Goal: Navigation & Orientation: Find specific page/section

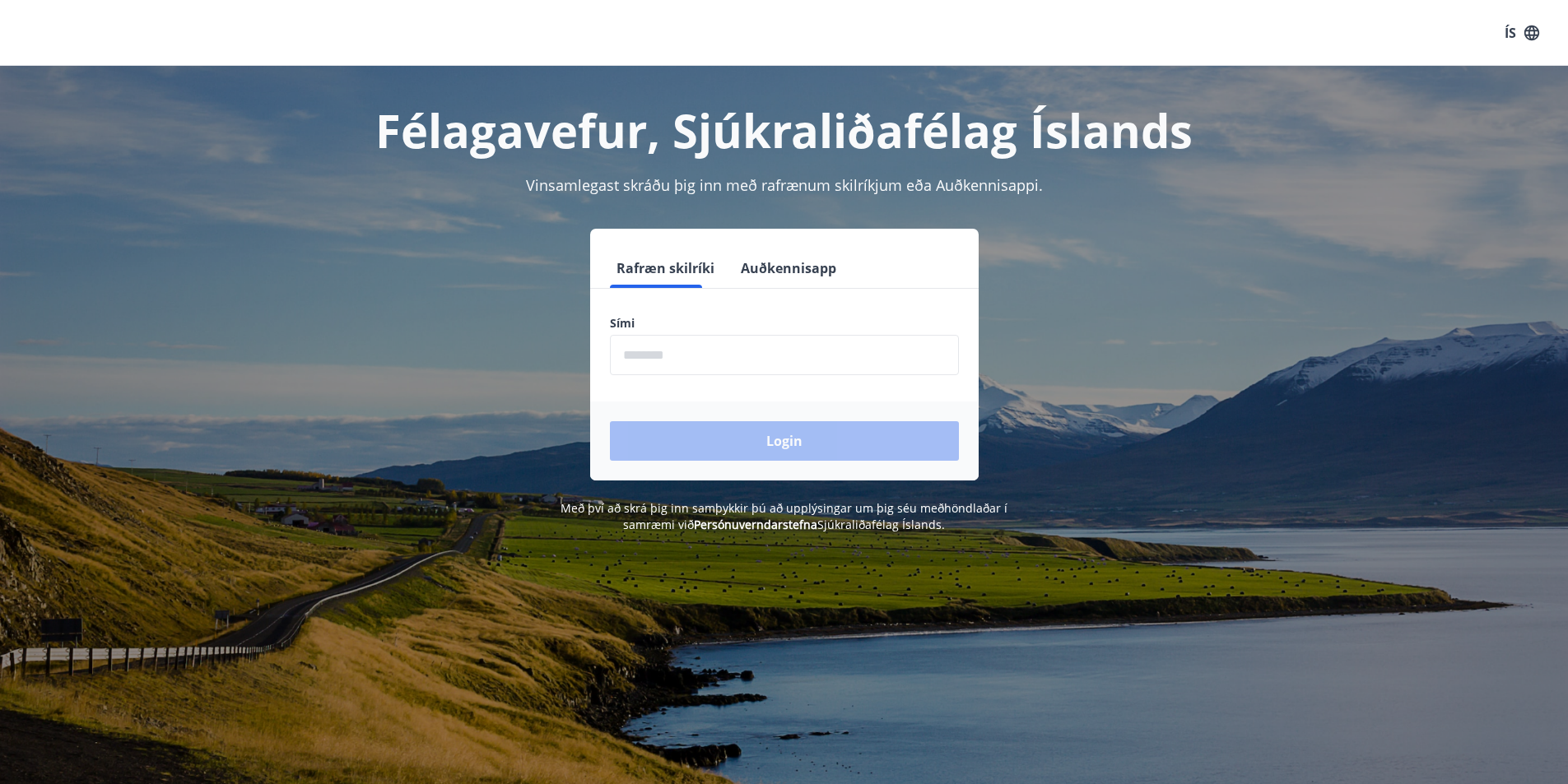
click at [737, 355] on input "phone" at bounding box center [784, 355] width 349 height 41
type input "********"
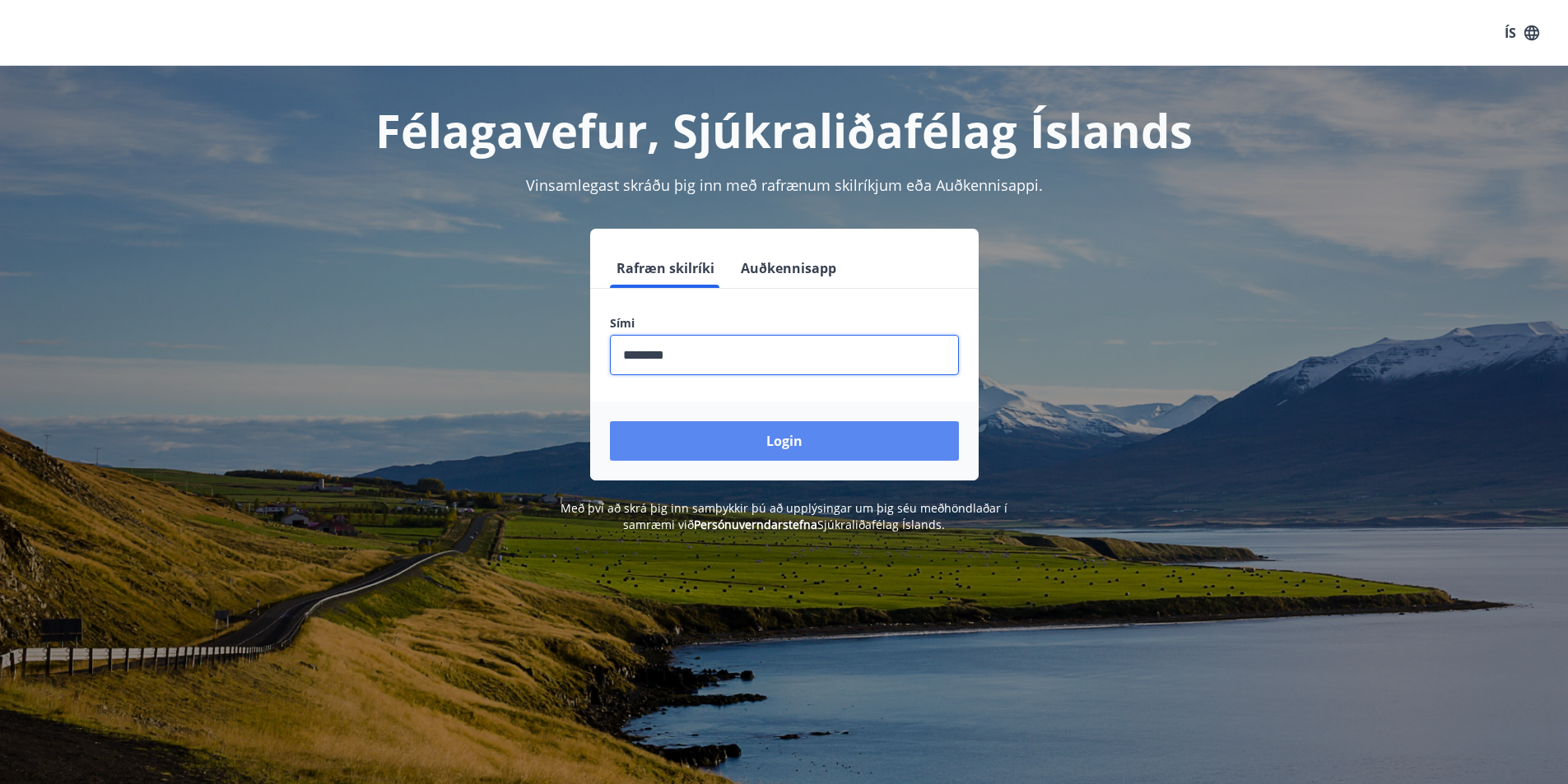
click at [785, 440] on button "Login" at bounding box center [784, 441] width 349 height 40
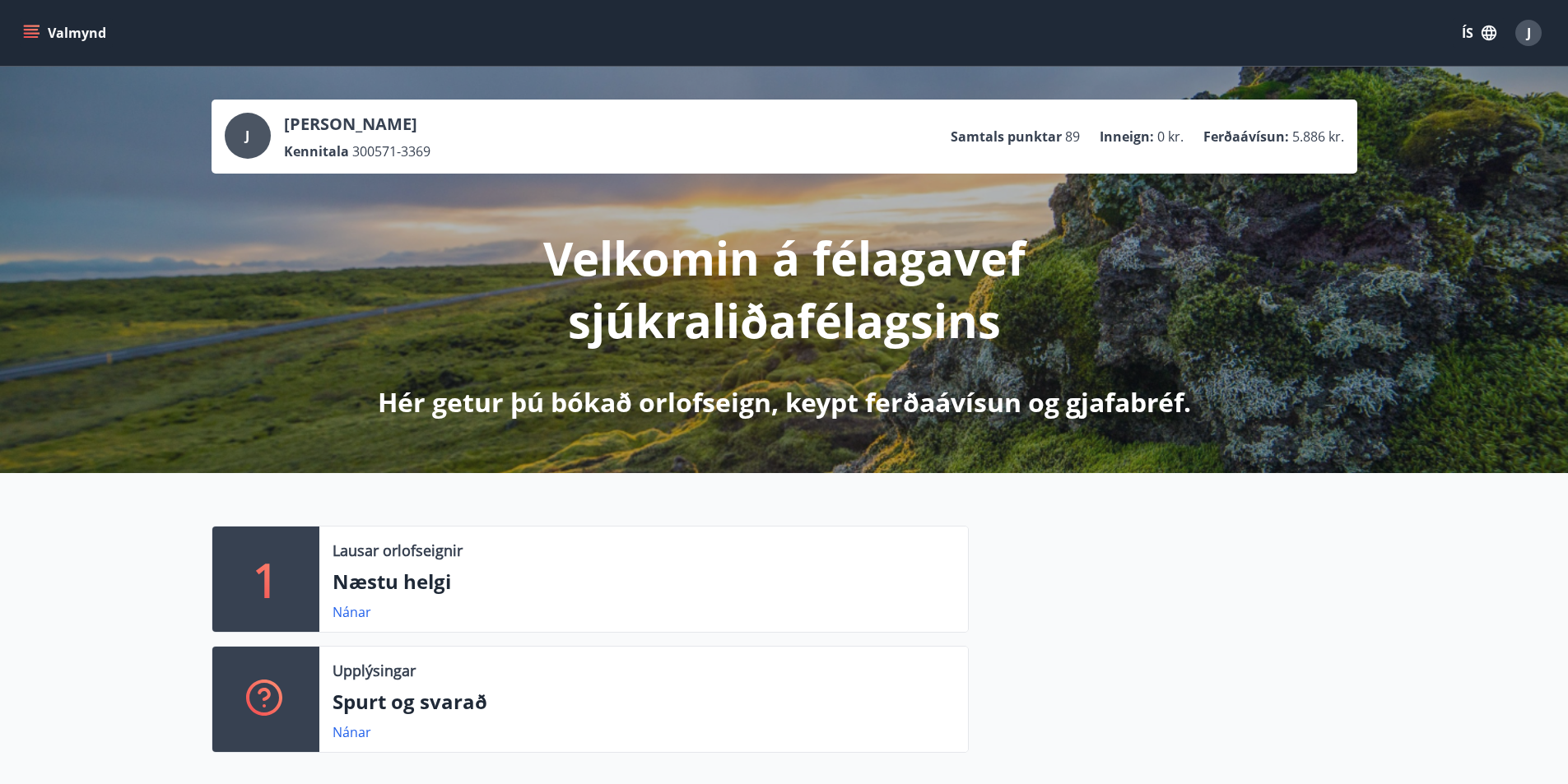
click at [29, 30] on icon "menu" at bounding box center [31, 29] width 15 height 2
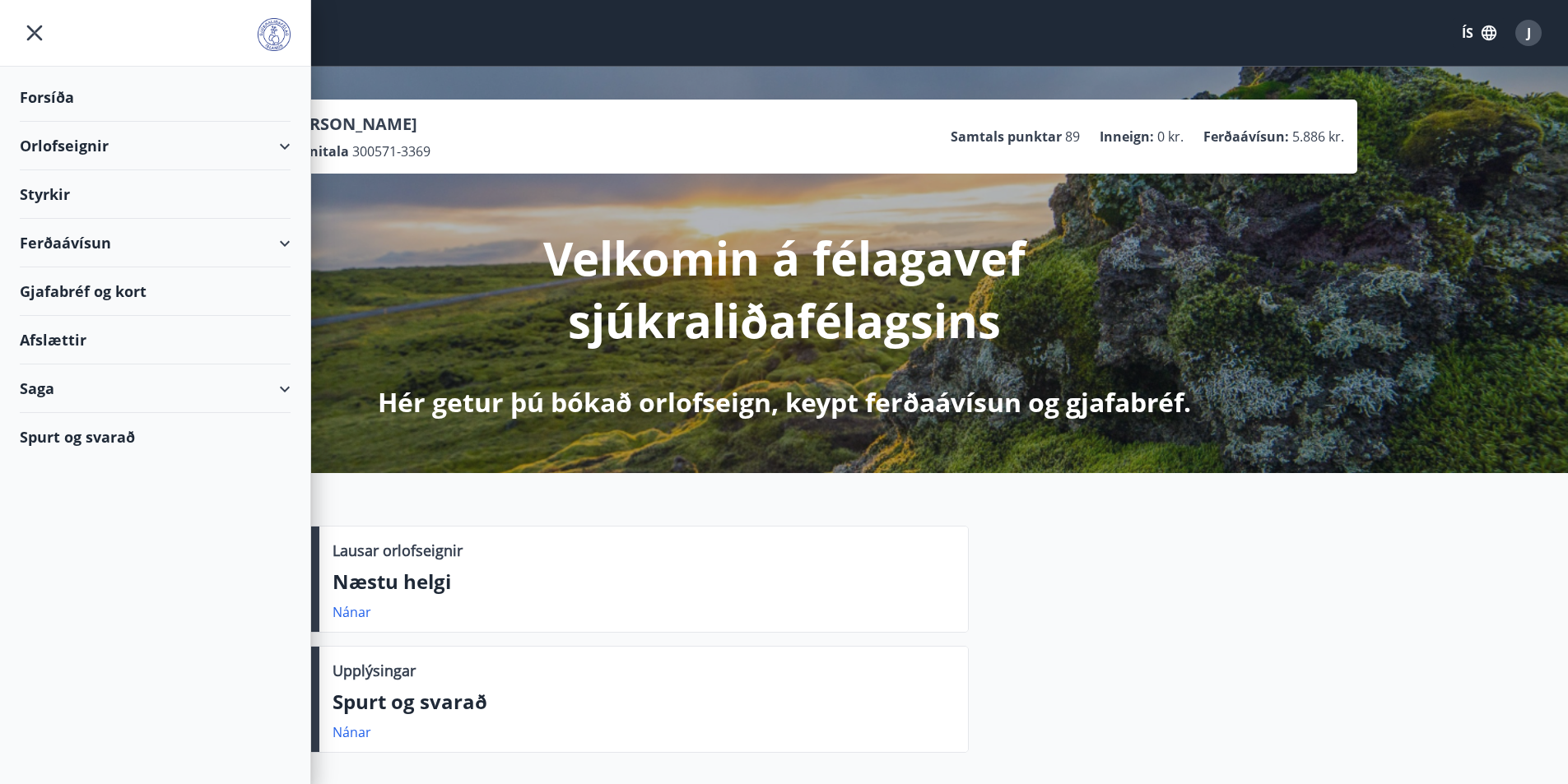
click at [45, 143] on div "Orlofseignir" at bounding box center [155, 146] width 271 height 48
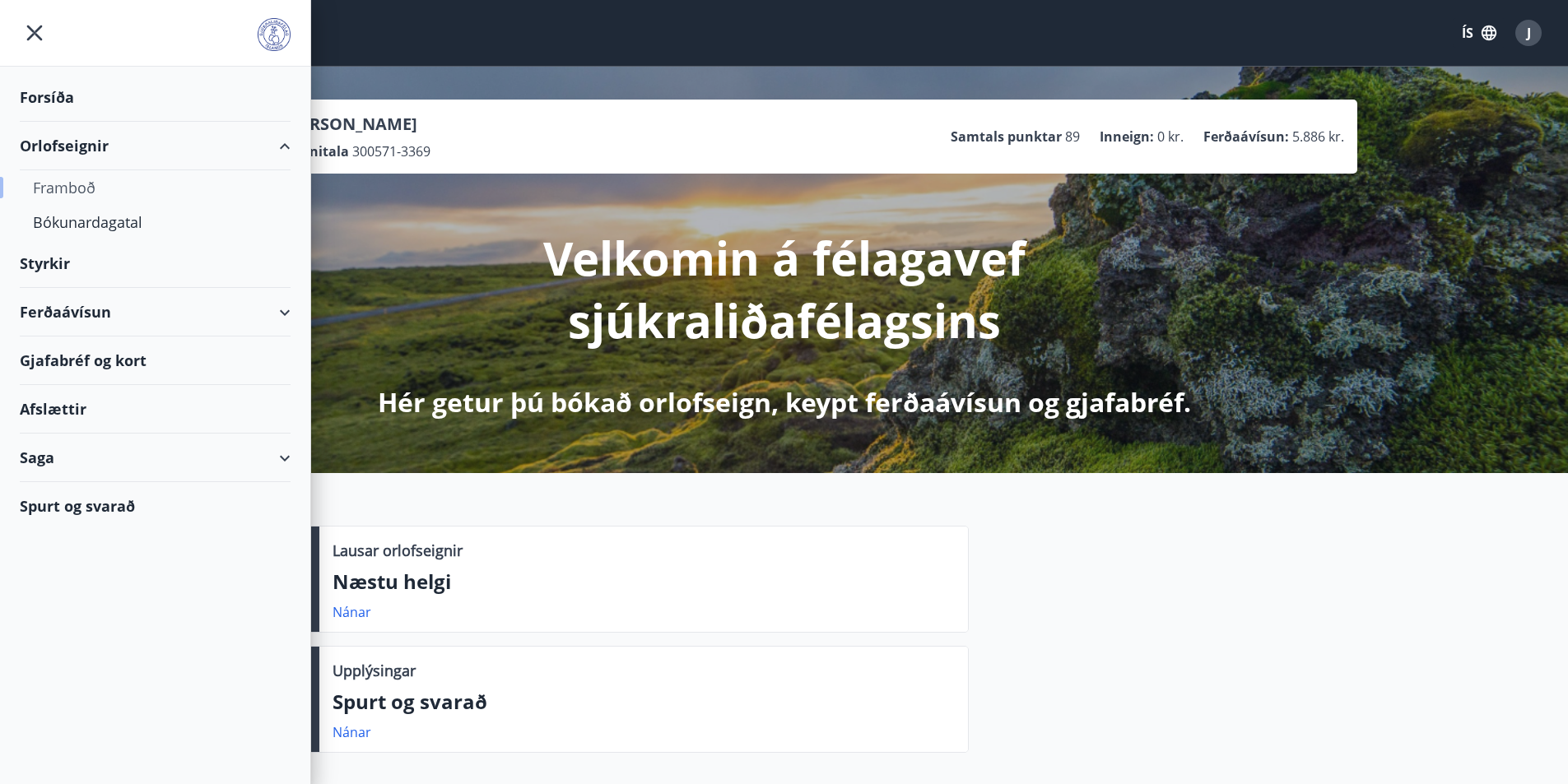
click at [57, 185] on div "Framboð" at bounding box center [155, 187] width 244 height 34
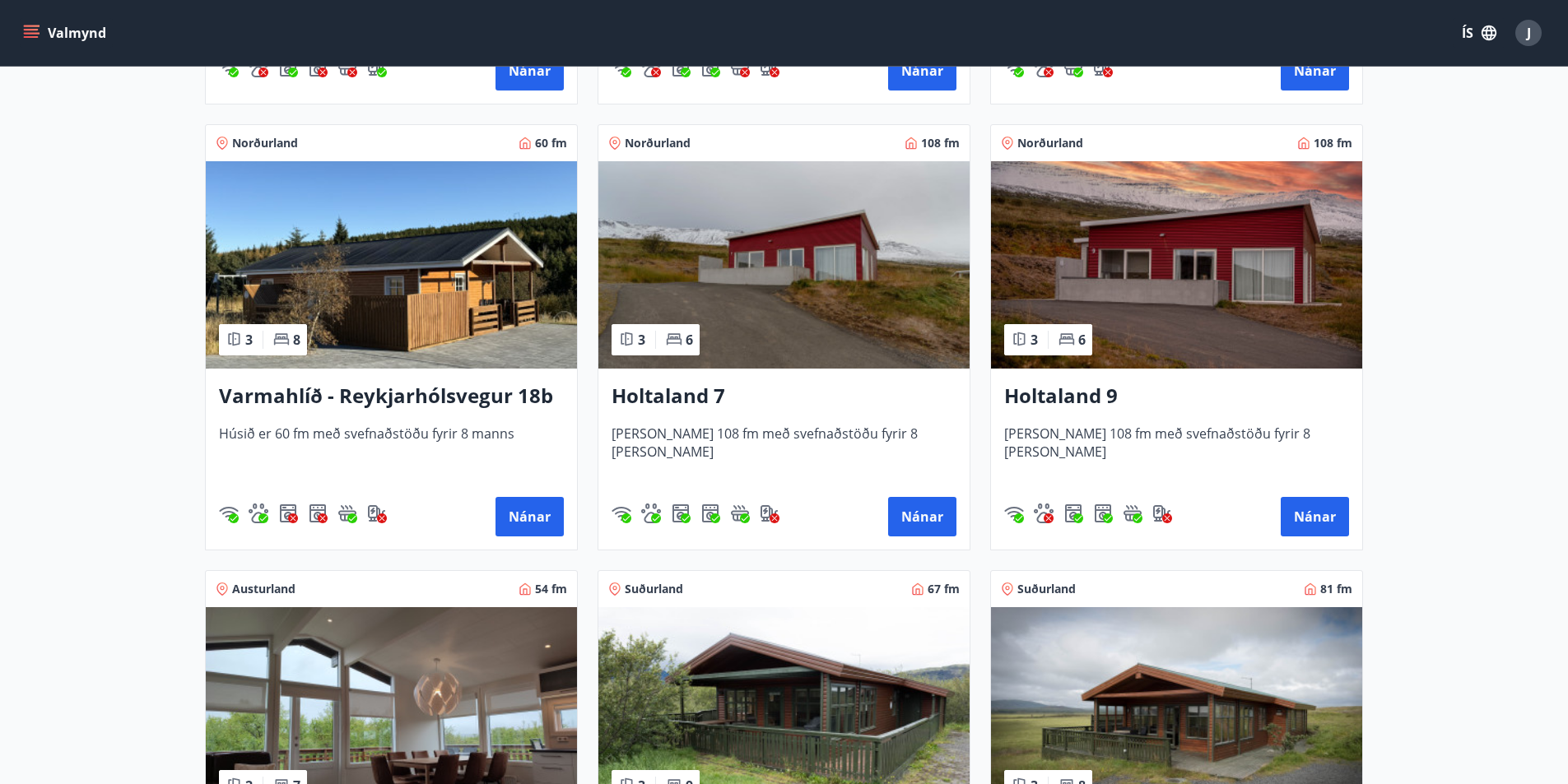
scroll to position [1645, 0]
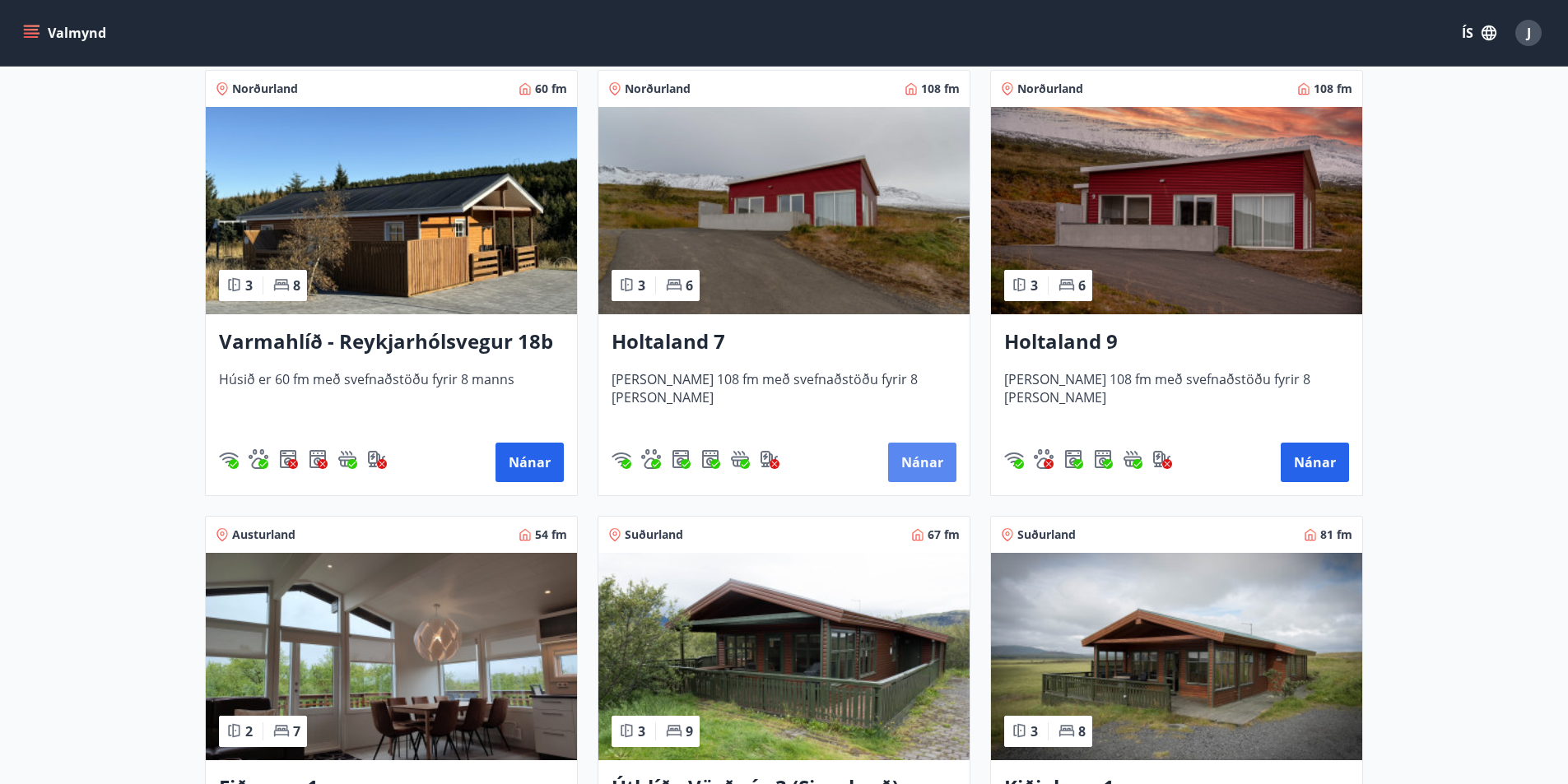
click at [925, 460] on button "Nánar" at bounding box center [922, 462] width 68 height 40
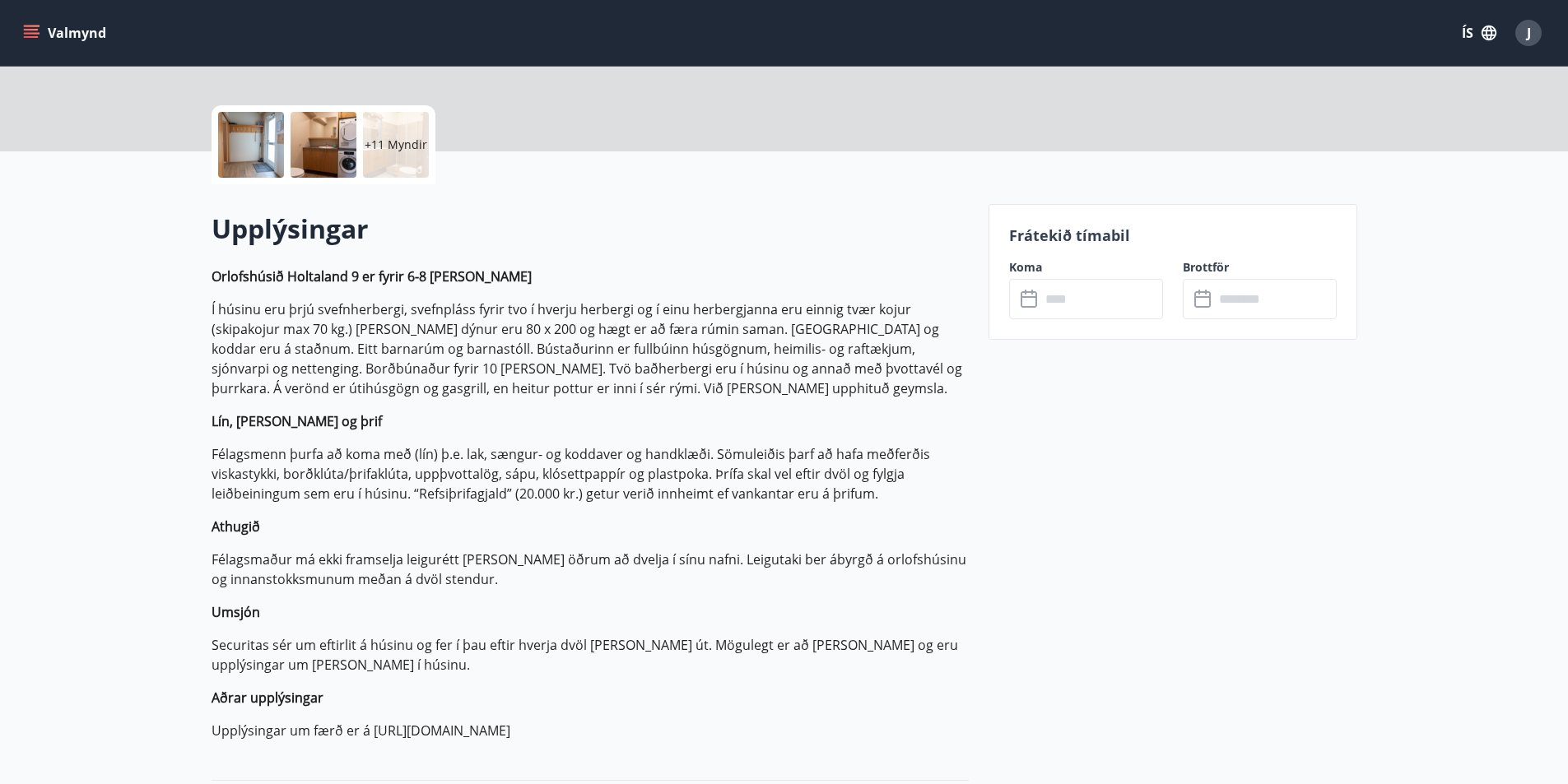
scroll to position [411, 0]
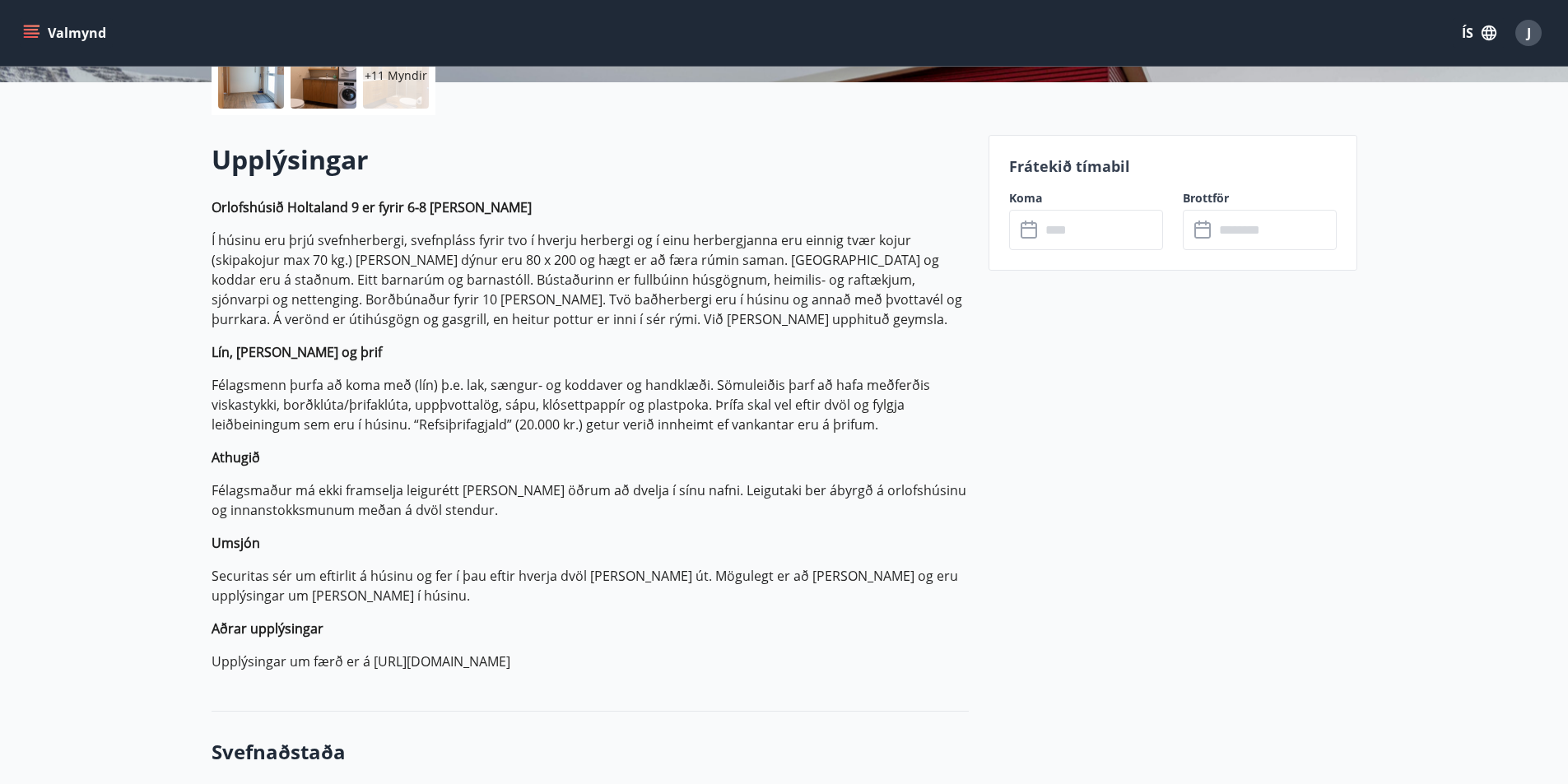
click at [1072, 236] on input "text" at bounding box center [1101, 230] width 122 height 41
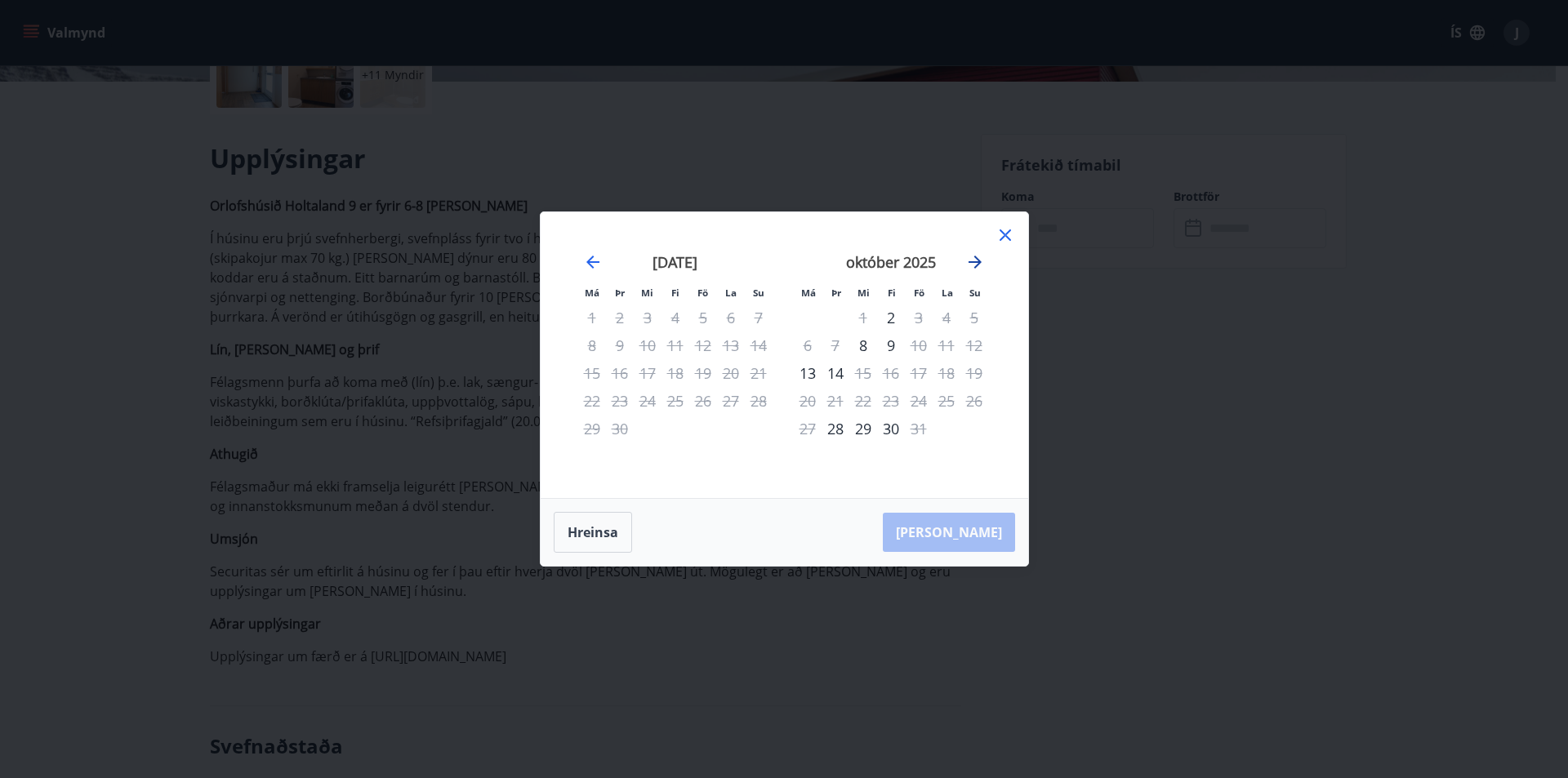
click at [976, 262] on icon "Move forward to switch to the next month." at bounding box center [975, 262] width 13 height 13
click at [982, 264] on icon "Move forward to switch to the next month." at bounding box center [975, 261] width 20 height 20
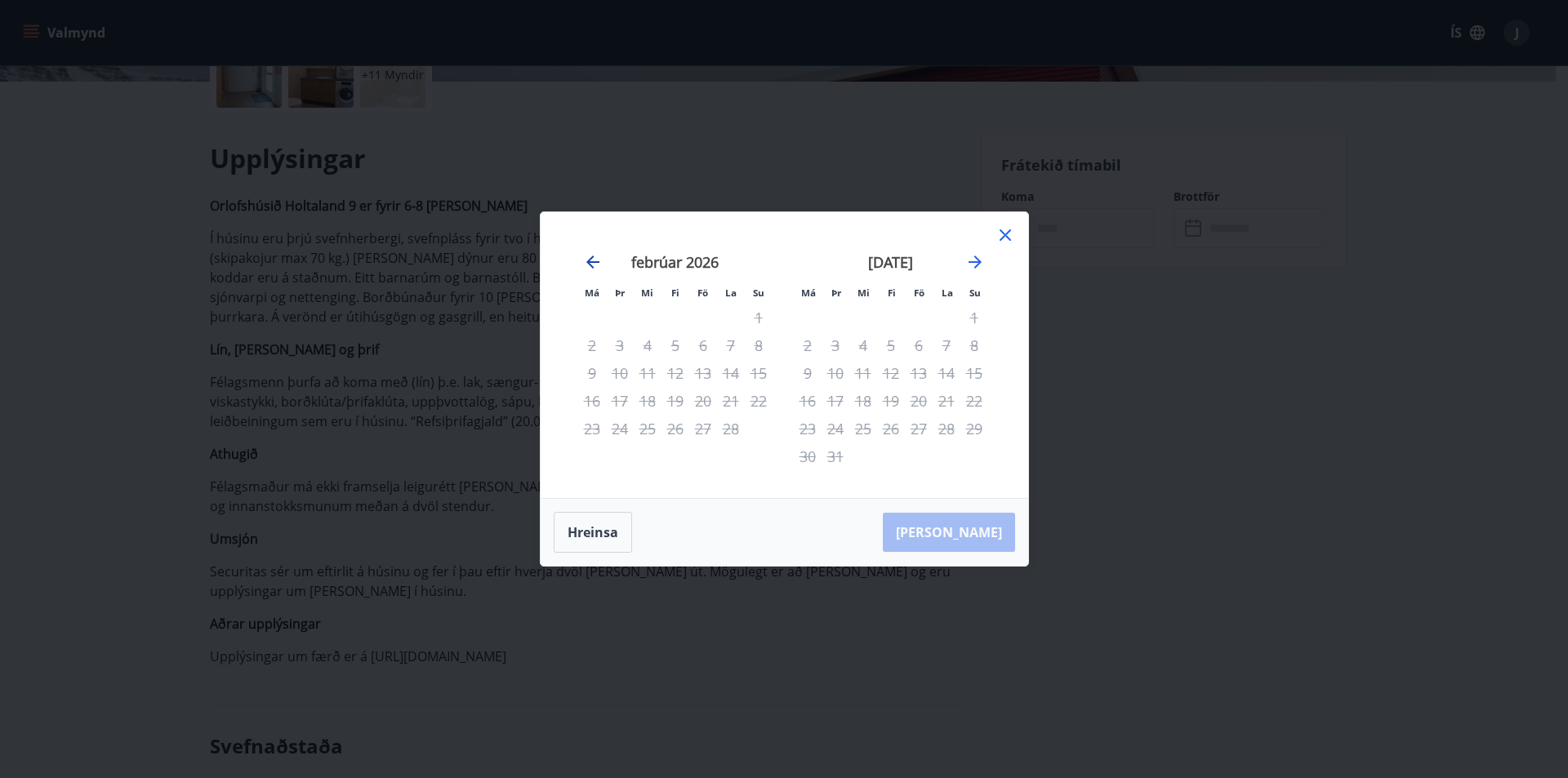
click at [588, 257] on icon "Move backward to switch to the previous month." at bounding box center [592, 261] width 20 height 20
click at [1008, 233] on icon at bounding box center [1005, 235] width 20 height 20
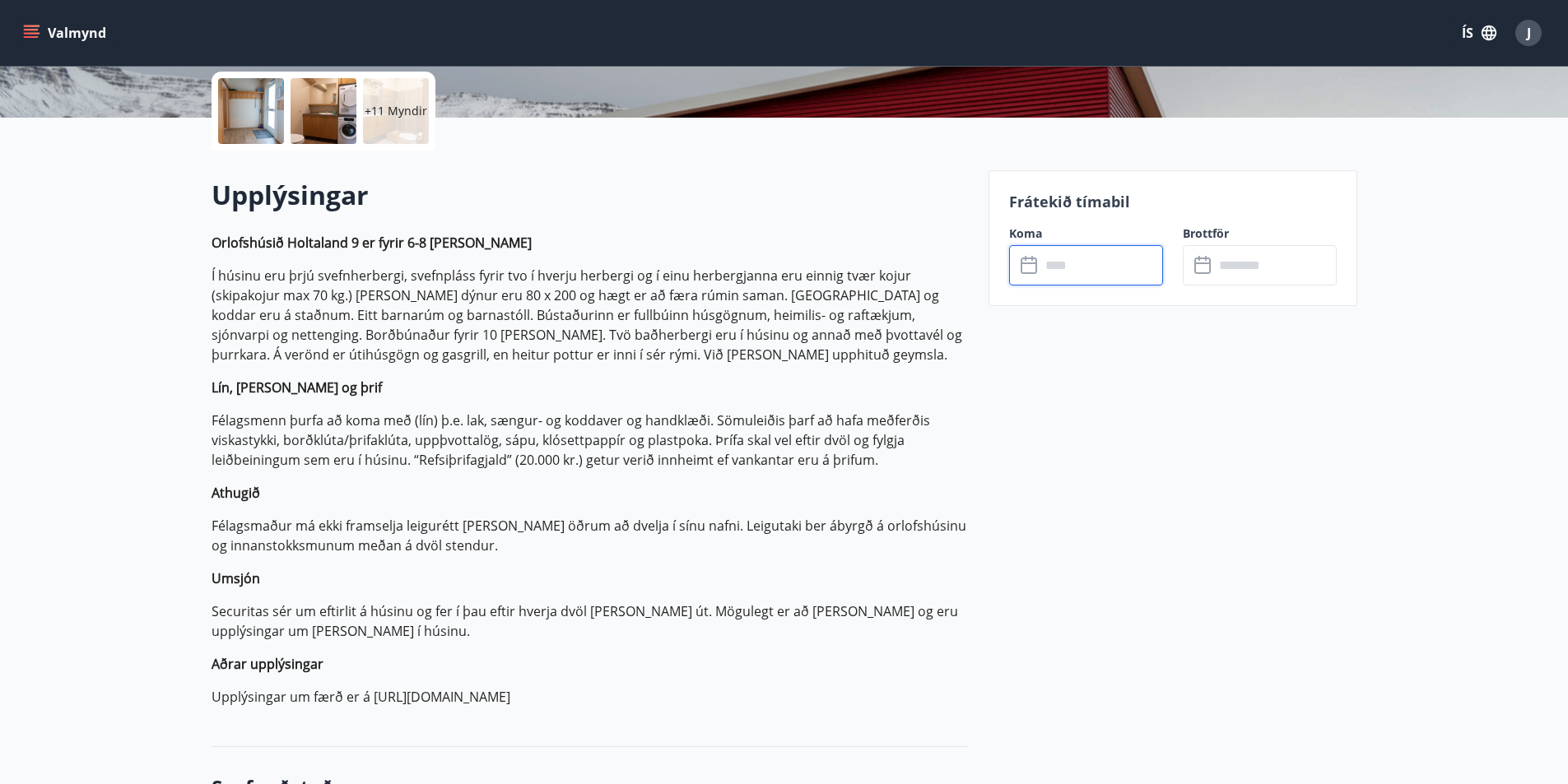
scroll to position [329, 0]
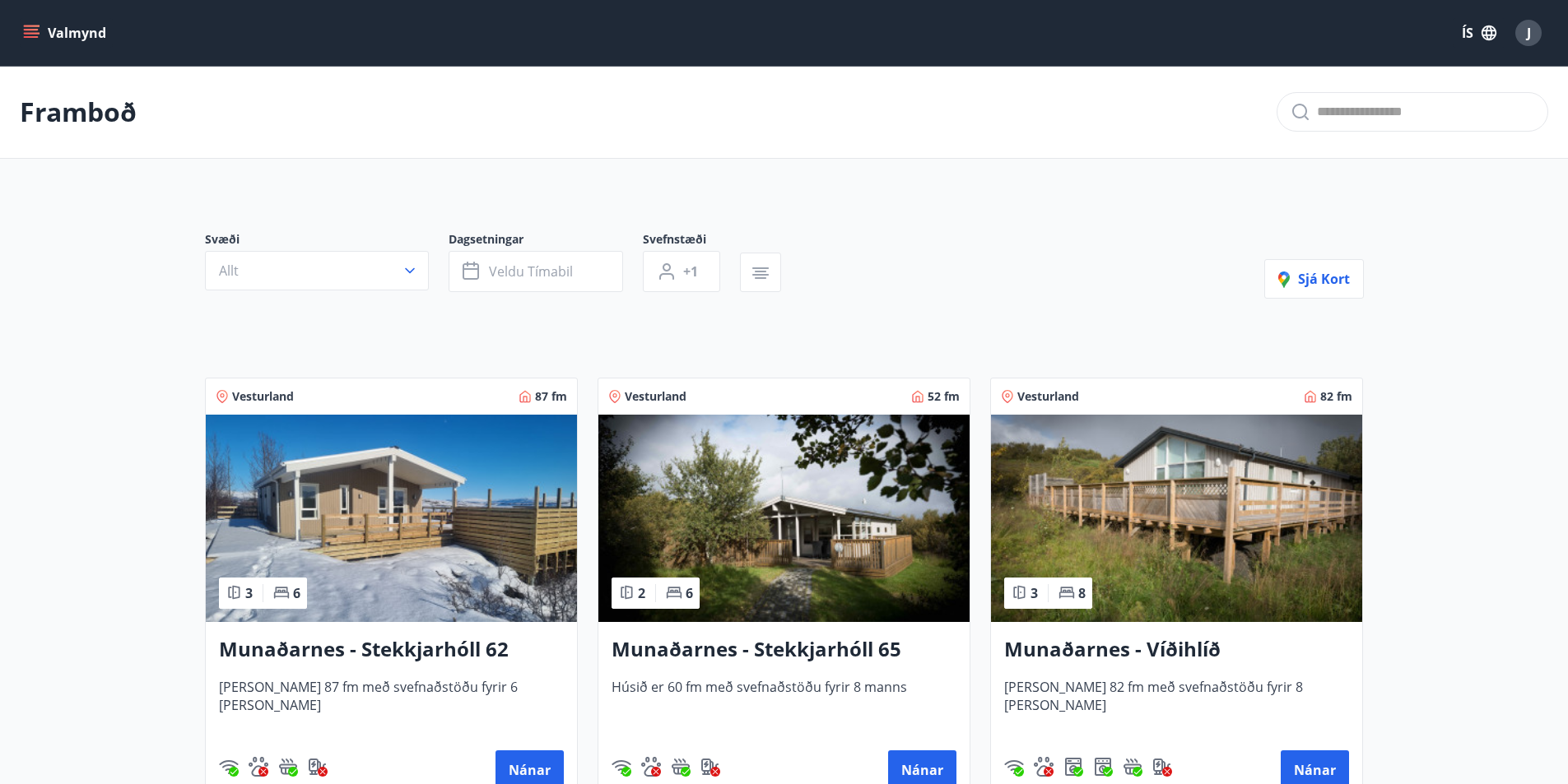
click at [45, 28] on button "Valmynd" at bounding box center [66, 32] width 93 height 29
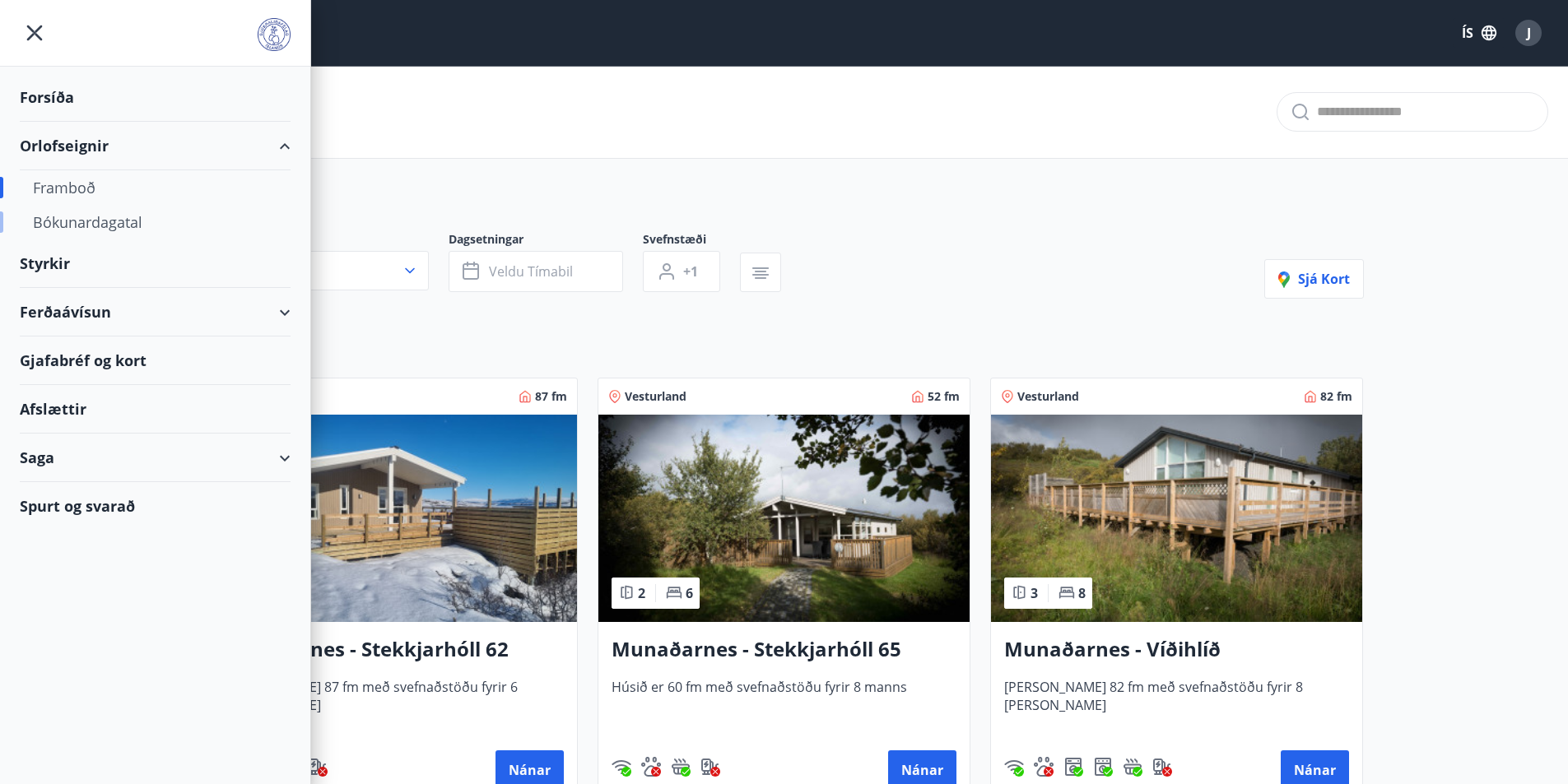
click at [71, 223] on div "Bókunardagatal" at bounding box center [155, 222] width 244 height 34
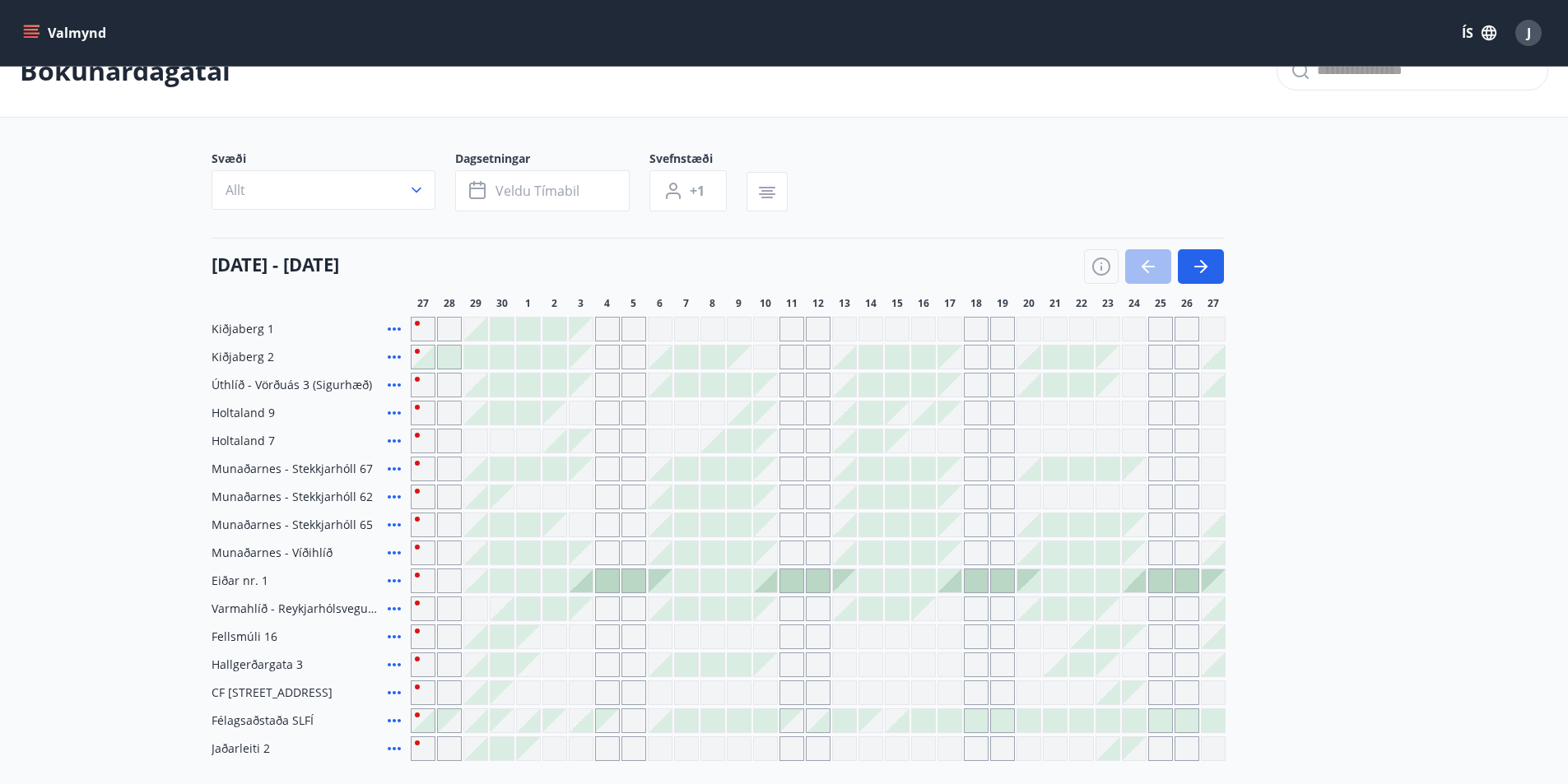
scroll to position [82, 0]
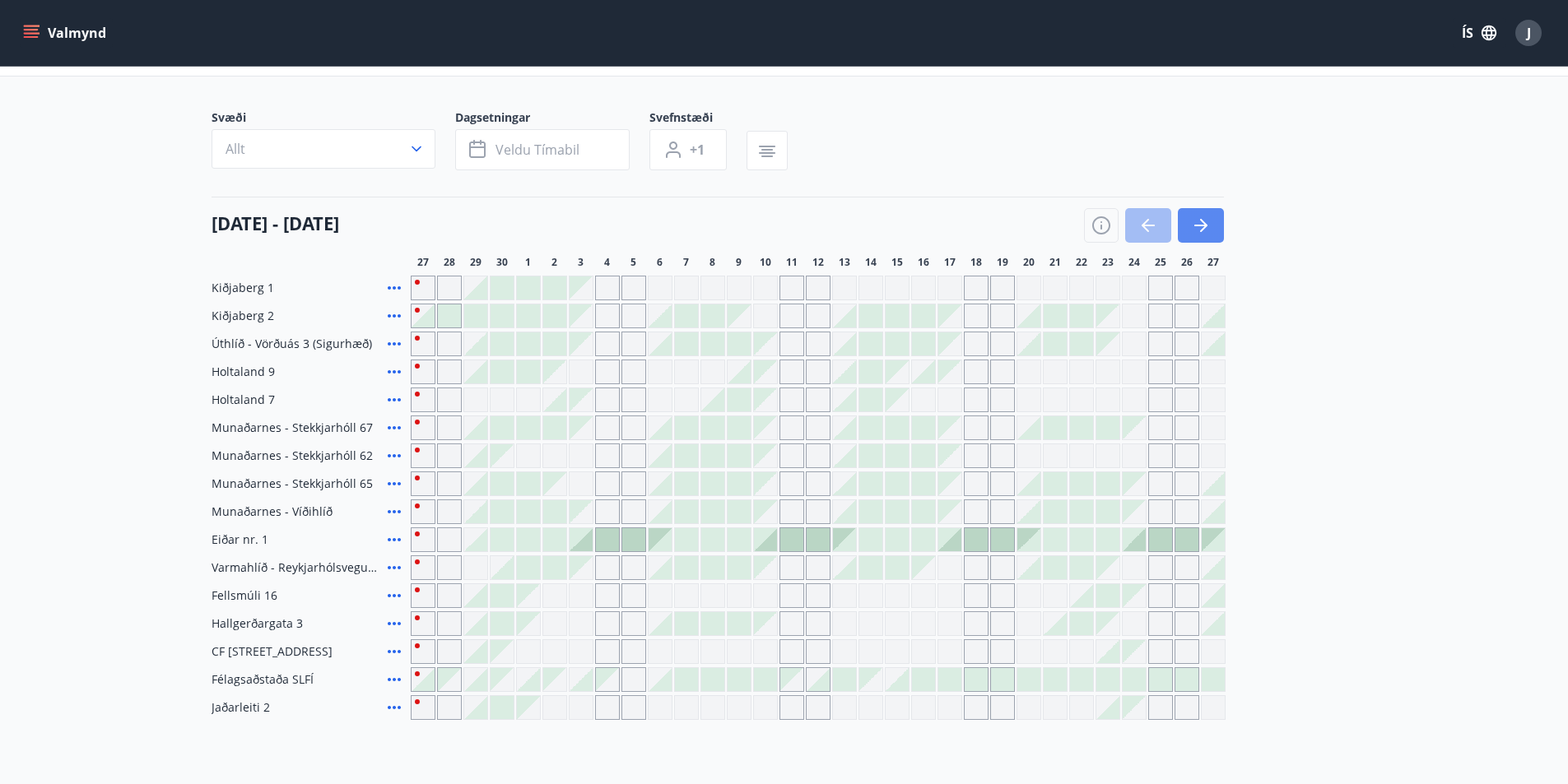
click at [1203, 224] on icon "button" at bounding box center [1201, 225] width 13 height 2
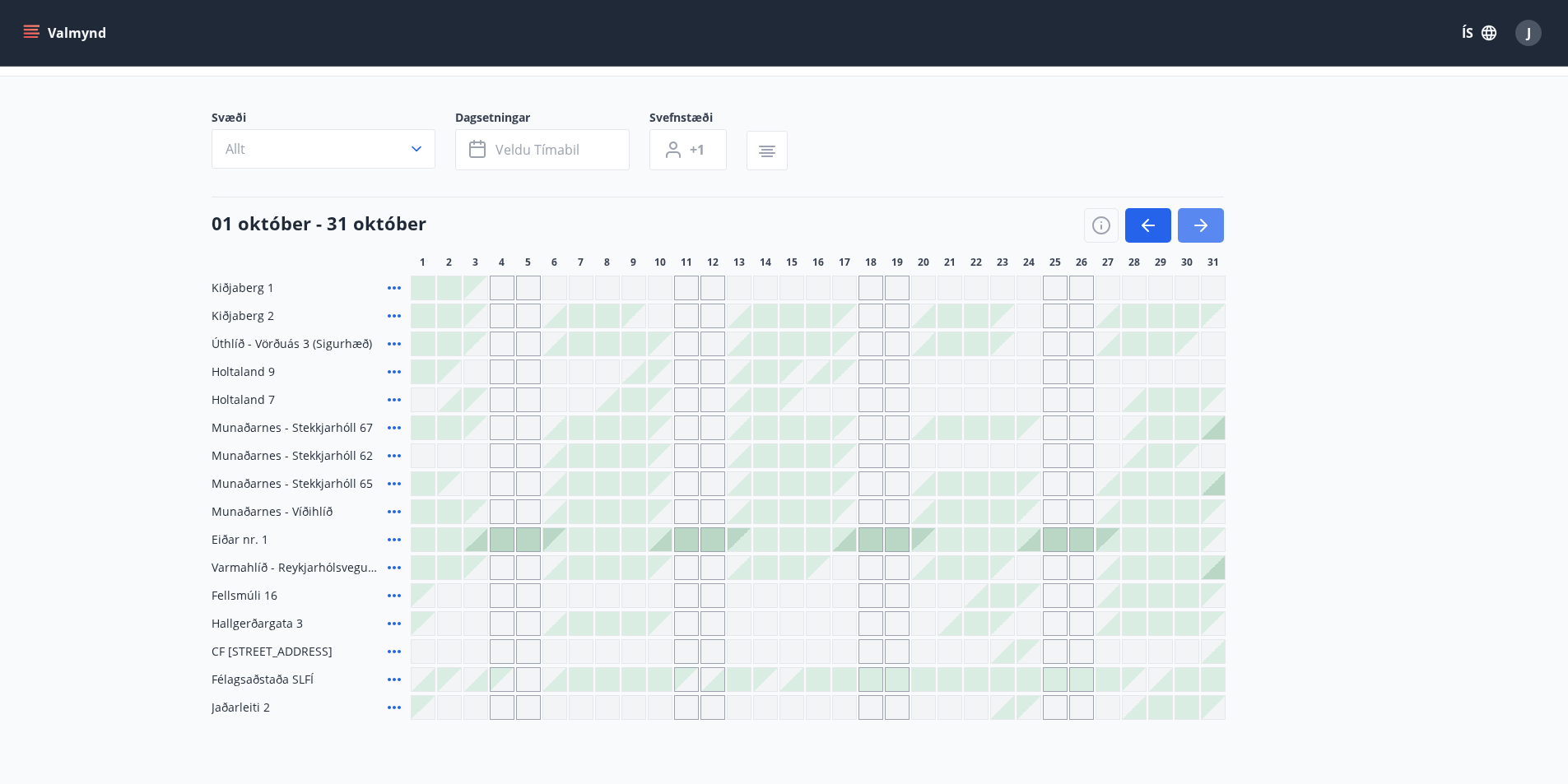
click at [1203, 224] on icon "button" at bounding box center [1201, 225] width 13 height 2
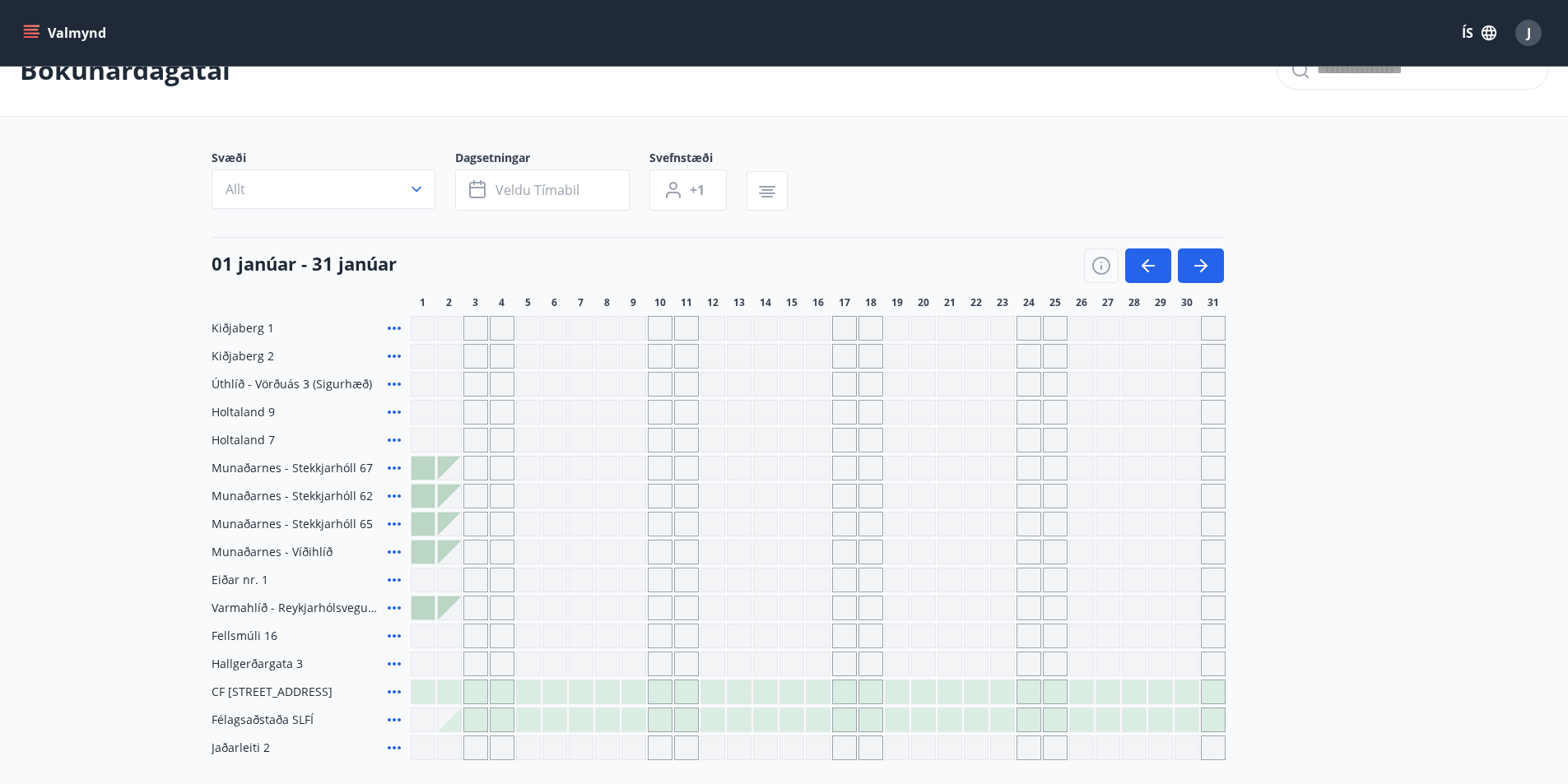
scroll to position [0, 0]
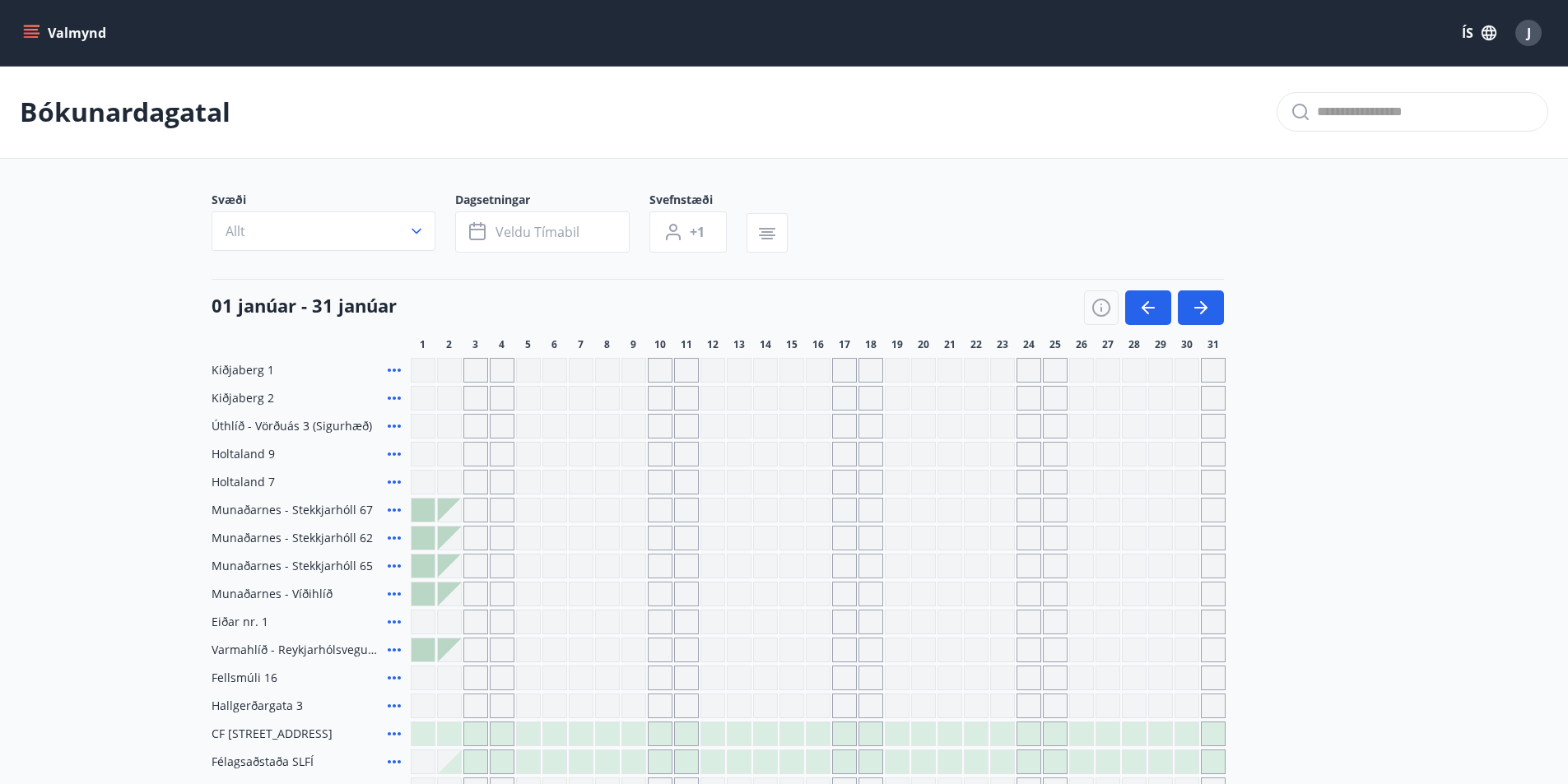
click at [33, 23] on button "Valmynd" at bounding box center [66, 32] width 93 height 29
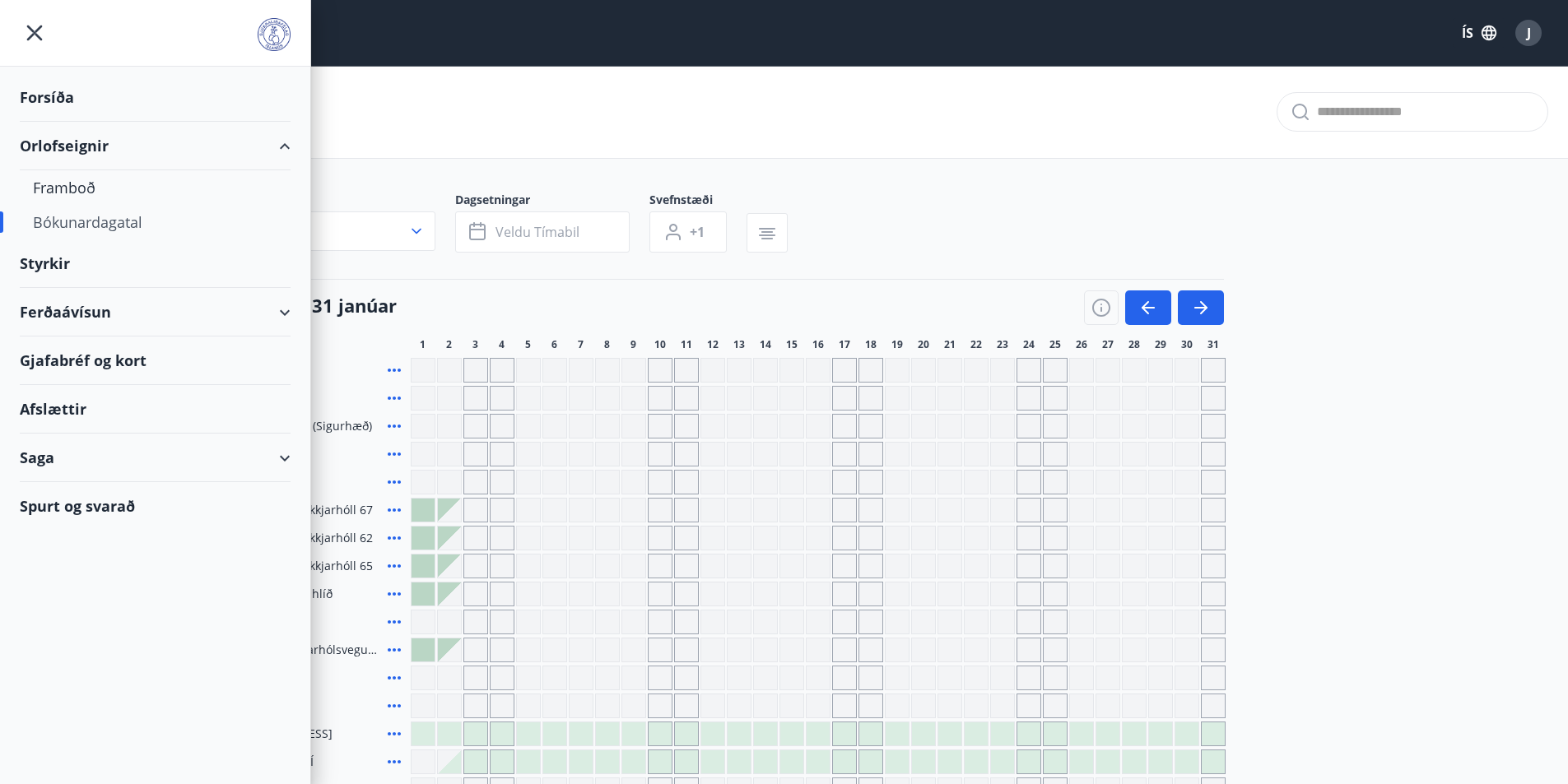
click at [35, 510] on div "Spurt og svarað" at bounding box center [155, 506] width 271 height 47
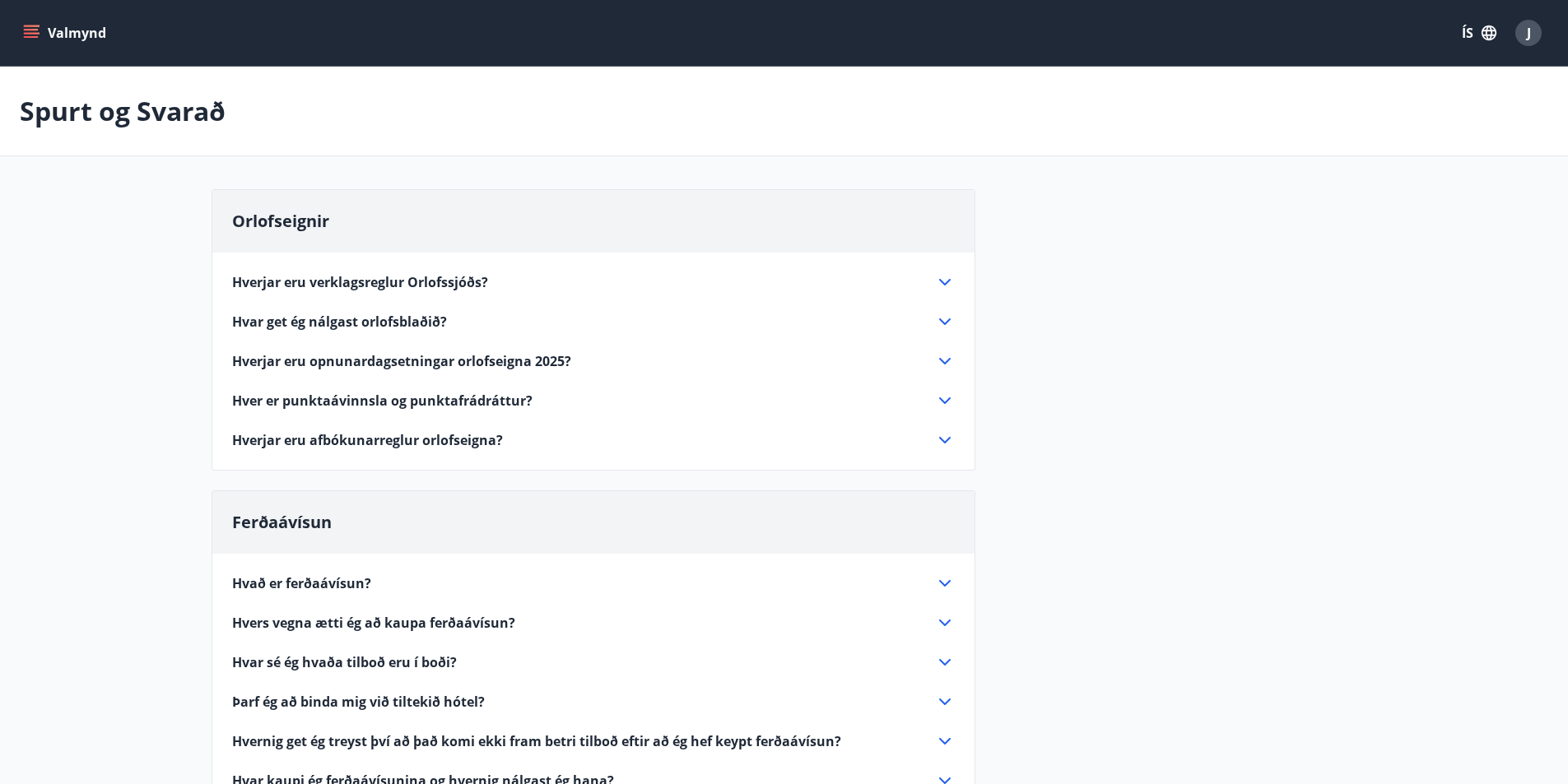
click at [946, 363] on icon at bounding box center [945, 361] width 11 height 7
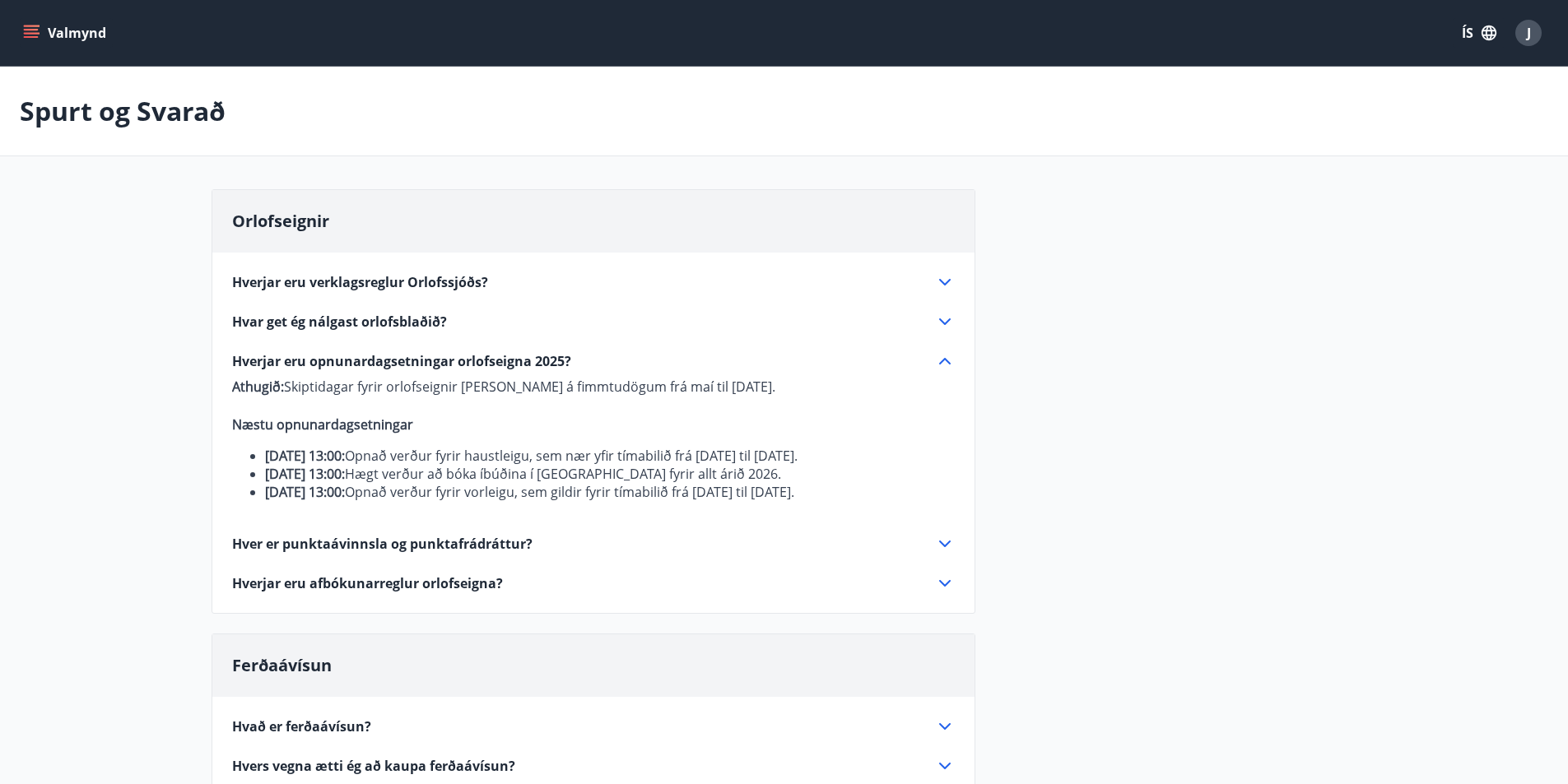
click at [421, 553] on span "Hver er punktaávinnsla og punktafrádráttur?" at bounding box center [382, 543] width 300 height 18
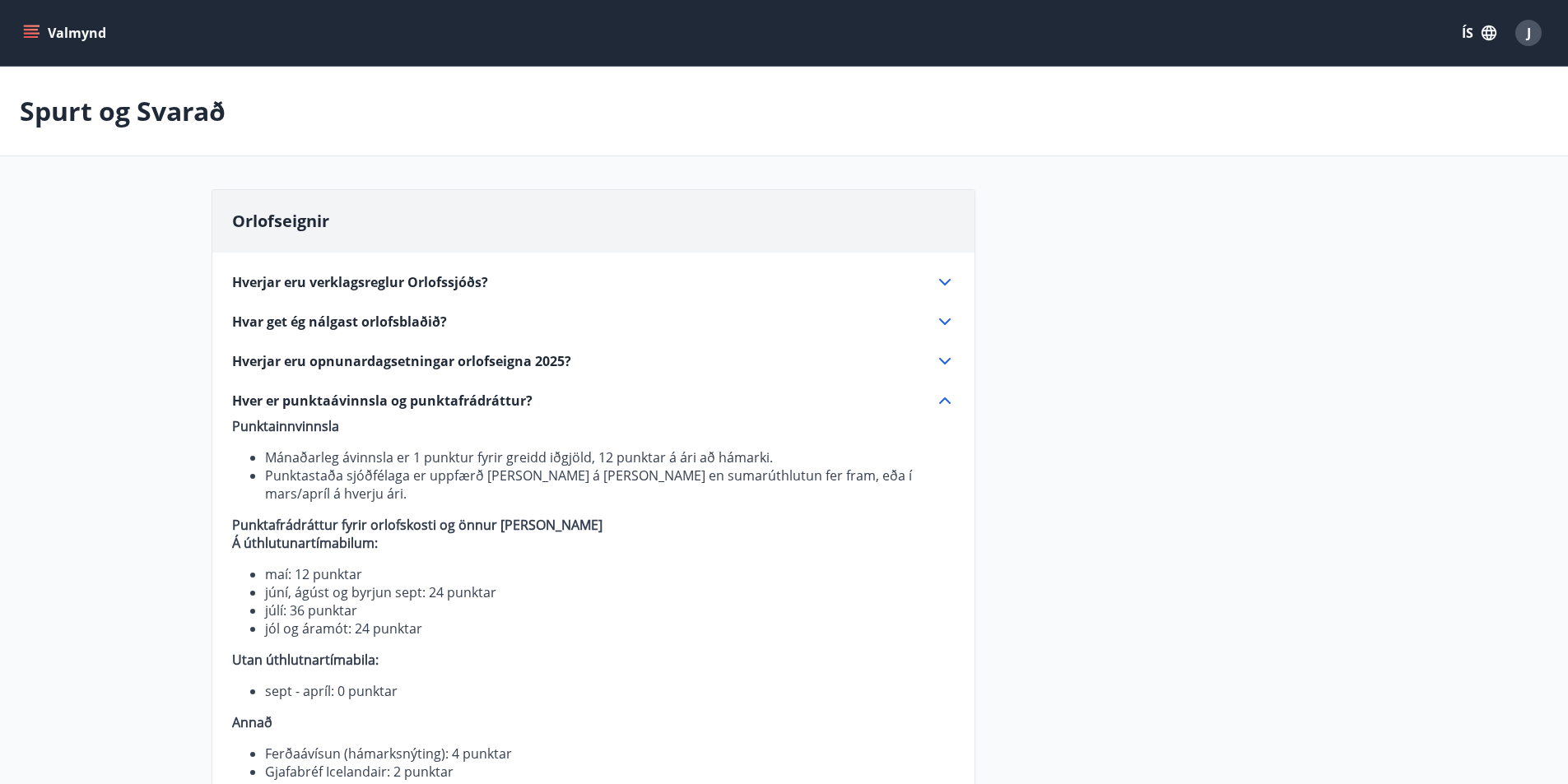
click at [35, 38] on icon "menu" at bounding box center [30, 32] width 16 height 16
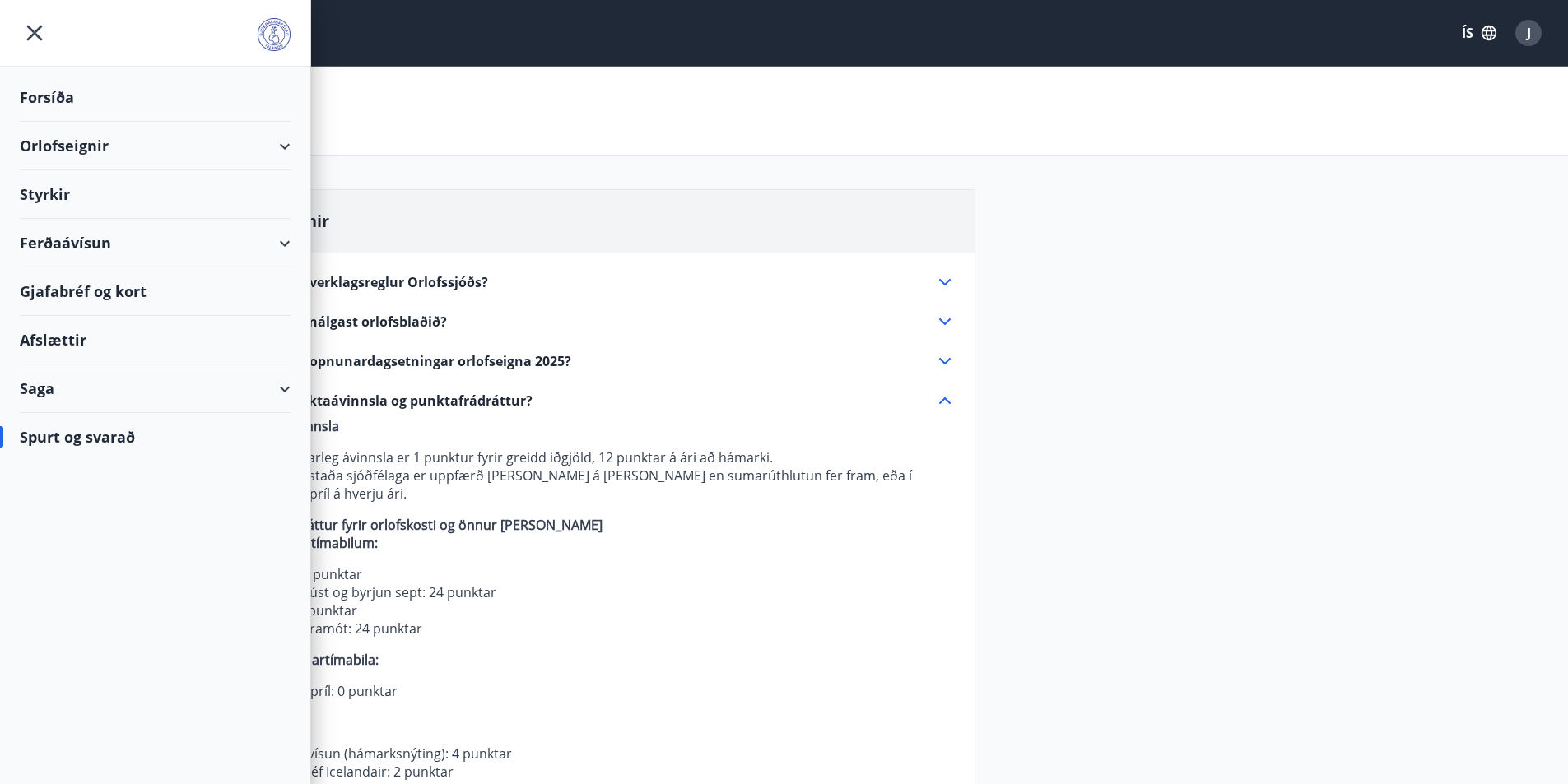
click at [85, 246] on div "Ferðaávísun" at bounding box center [155, 242] width 271 height 48
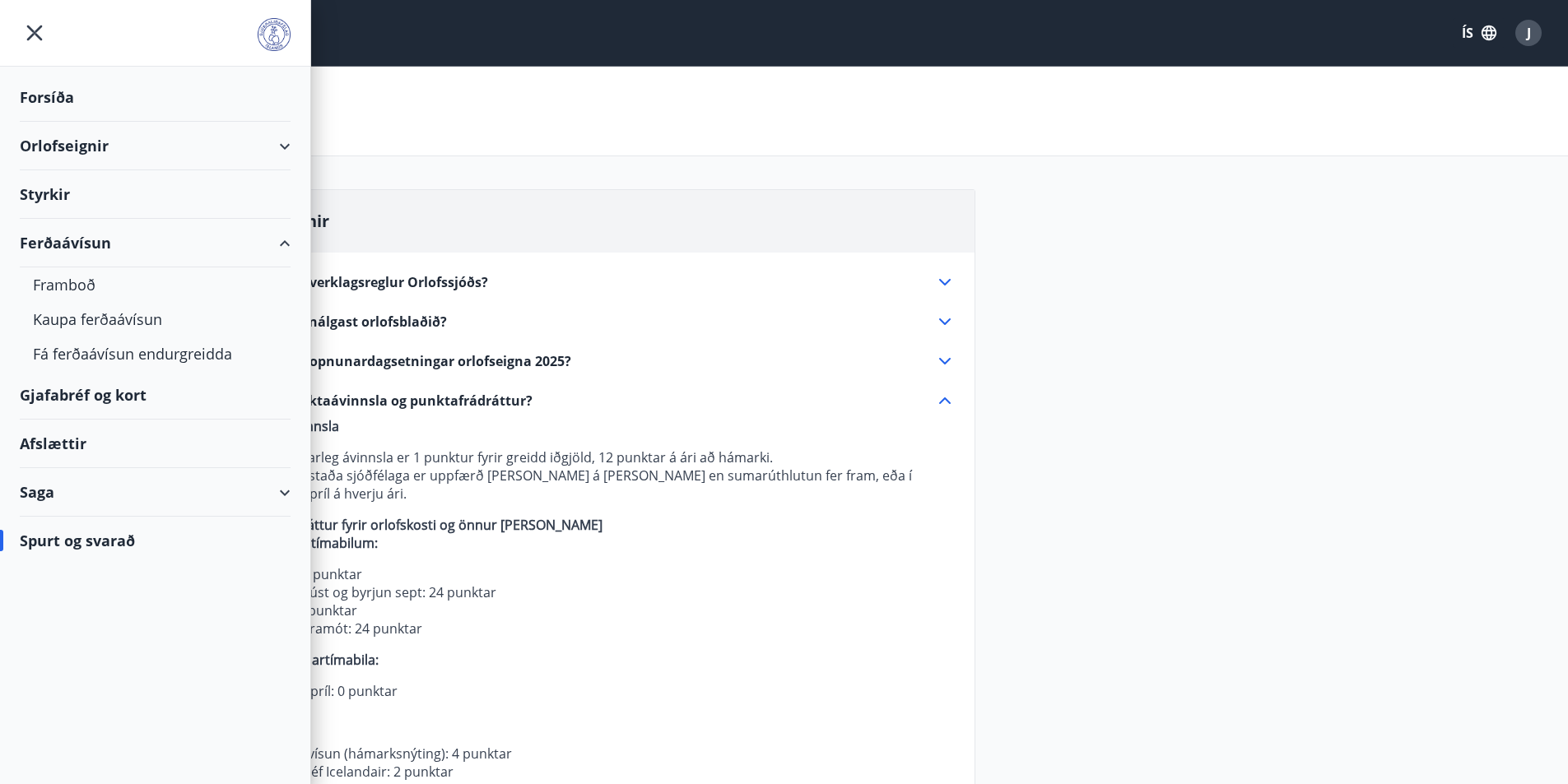
click at [84, 395] on div "Gjafabréf og kort" at bounding box center [155, 395] width 271 height 48
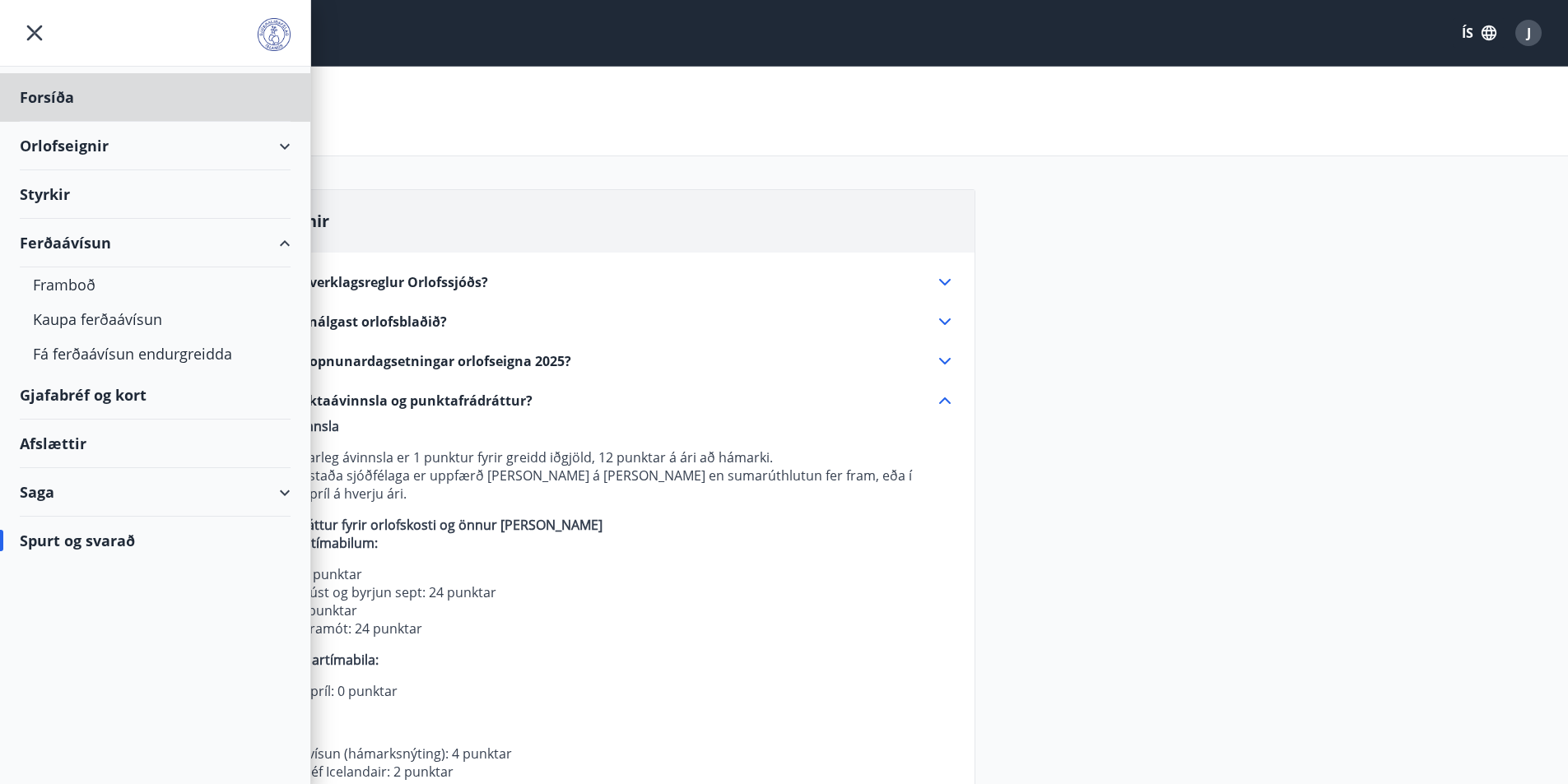
click at [58, 192] on div "Styrkir" at bounding box center [155, 194] width 271 height 48
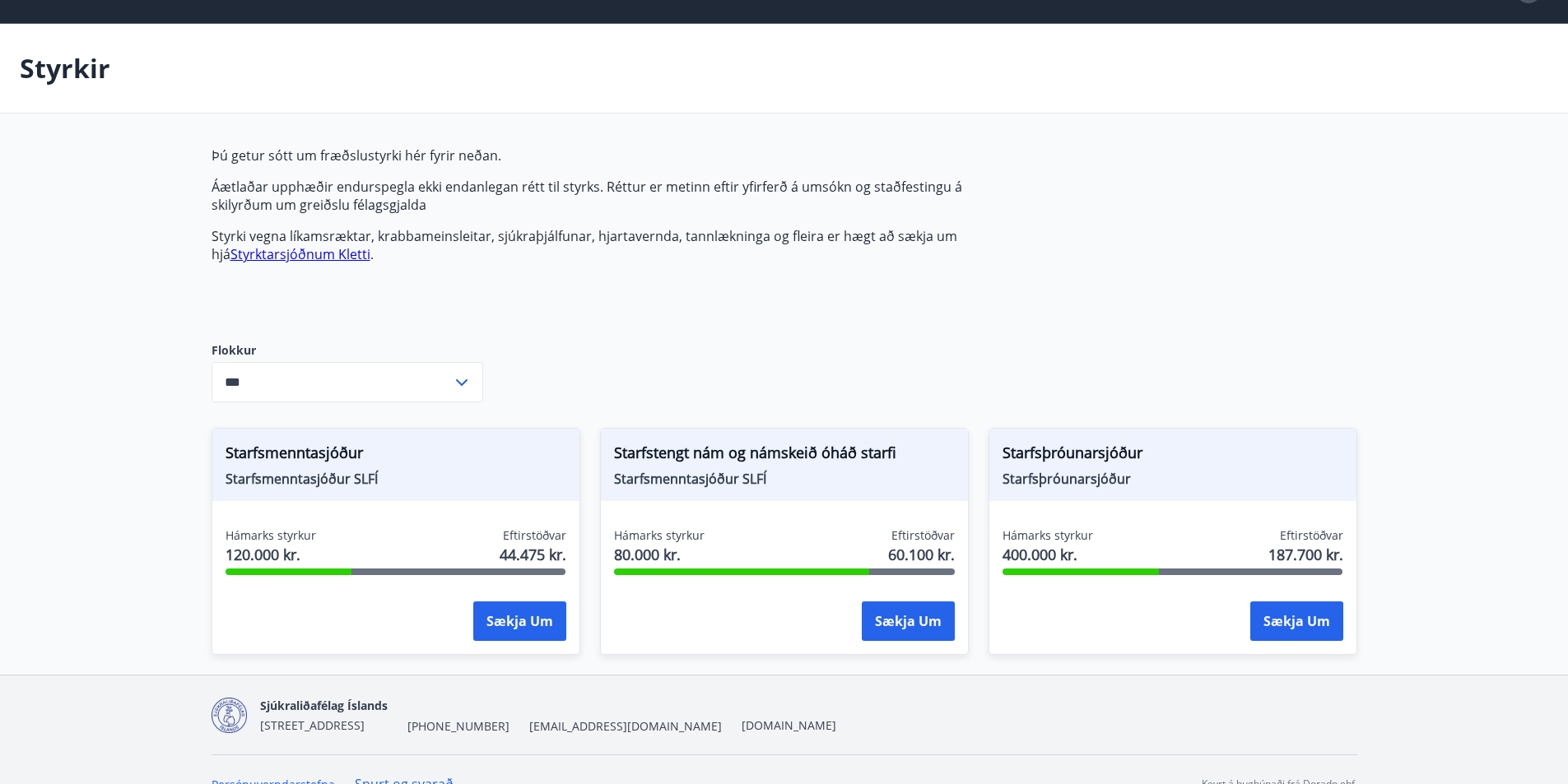
scroll to position [72, 0]
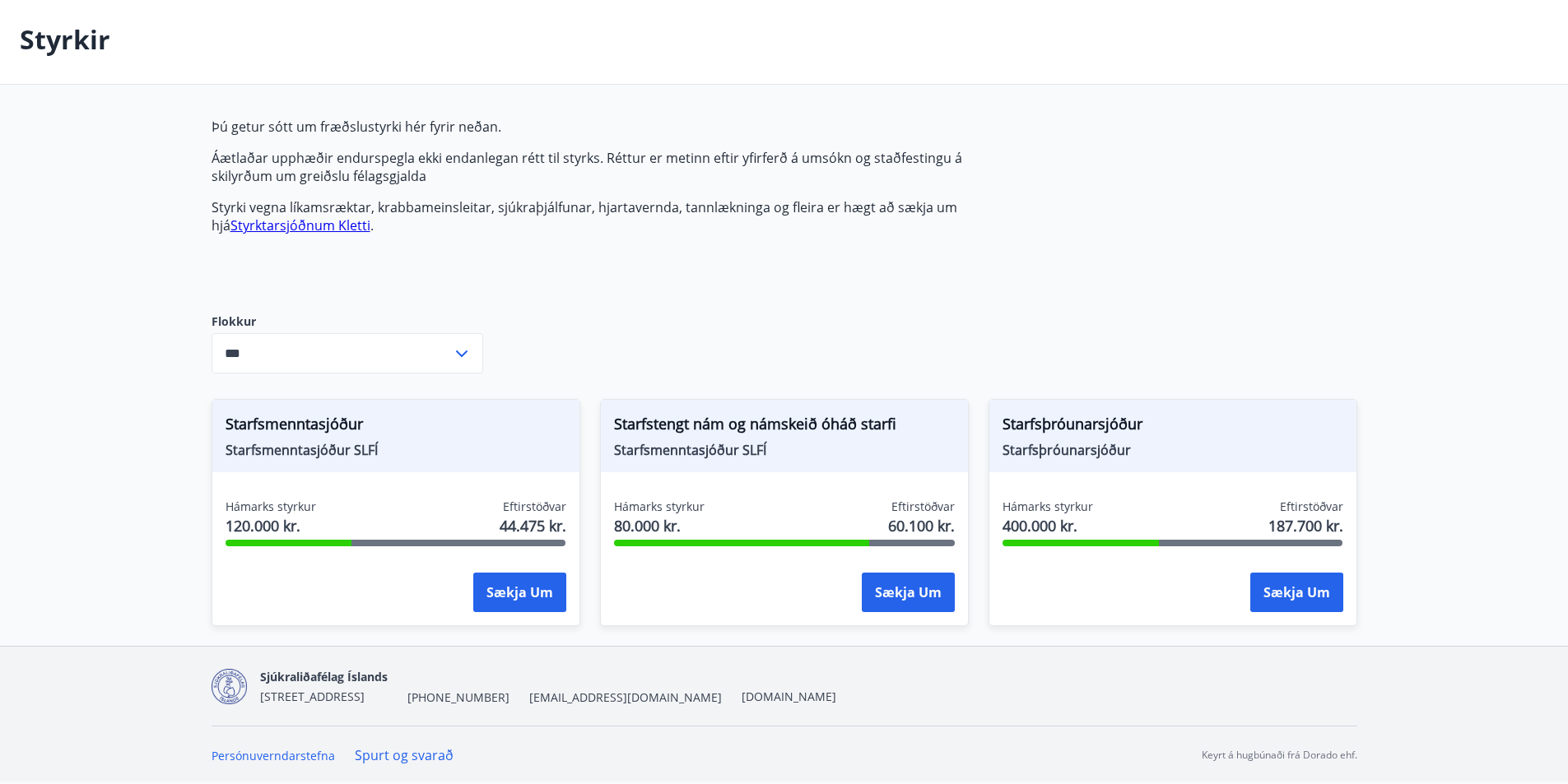
click at [727, 461] on div "Starfstengt nám og námskeið óháð starfi Starfsmenntasjóður SLFÍ" at bounding box center [784, 436] width 367 height 72
click at [463, 355] on icon at bounding box center [461, 353] width 20 height 20
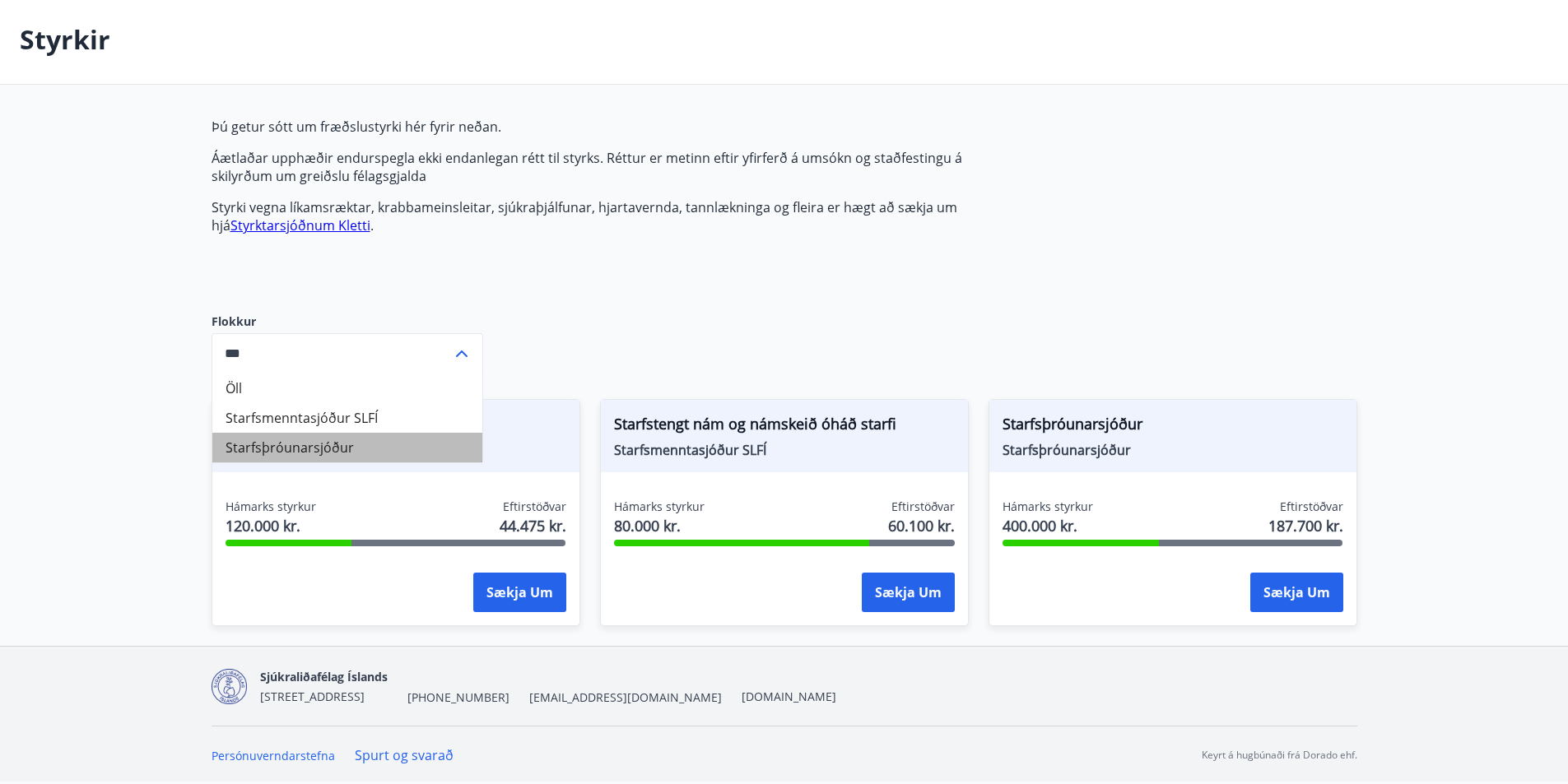
click at [324, 450] on li "Starfsþróunarsjóður" at bounding box center [347, 447] width 270 height 29
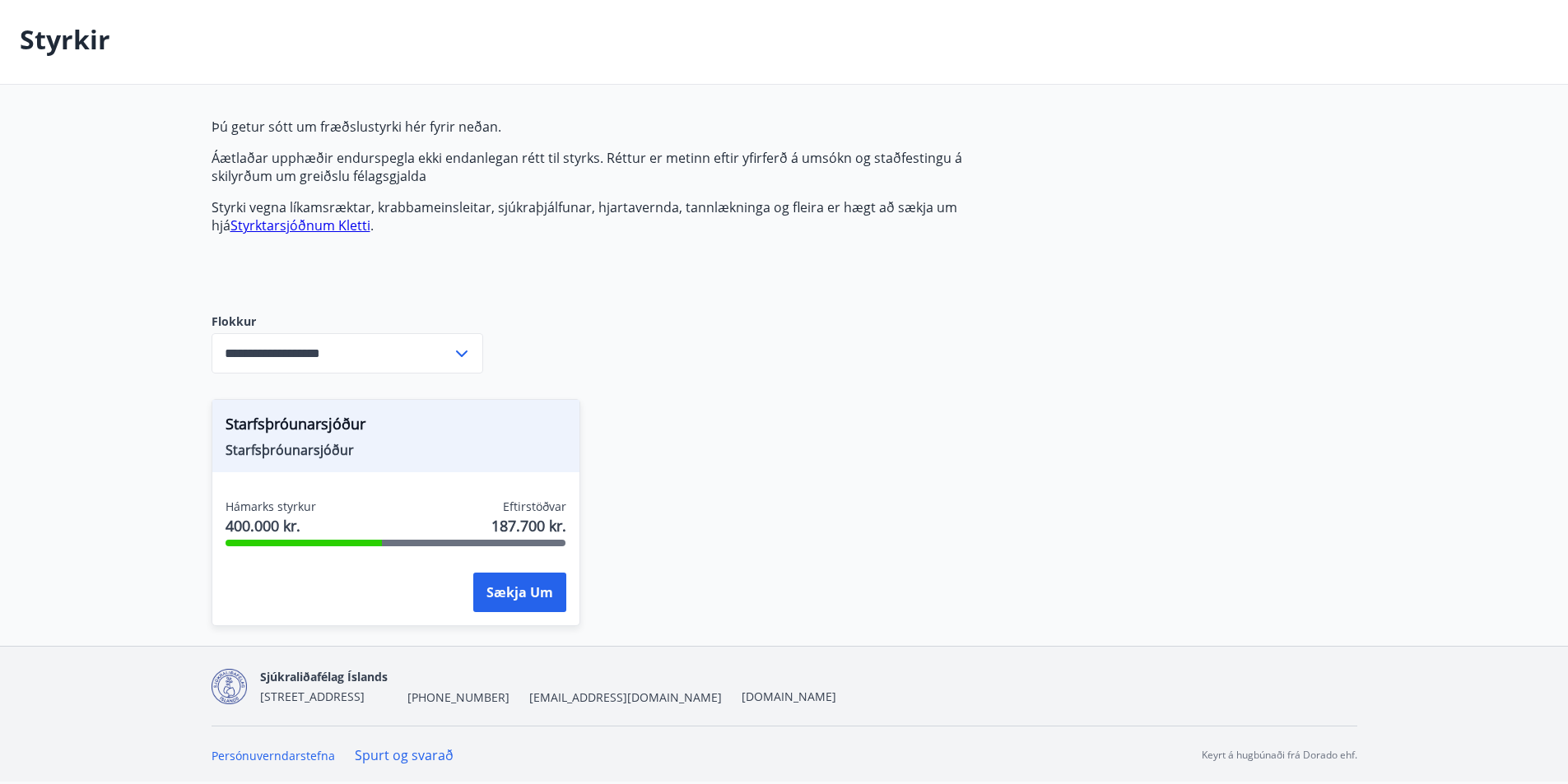
click at [465, 354] on icon at bounding box center [461, 353] width 20 height 20
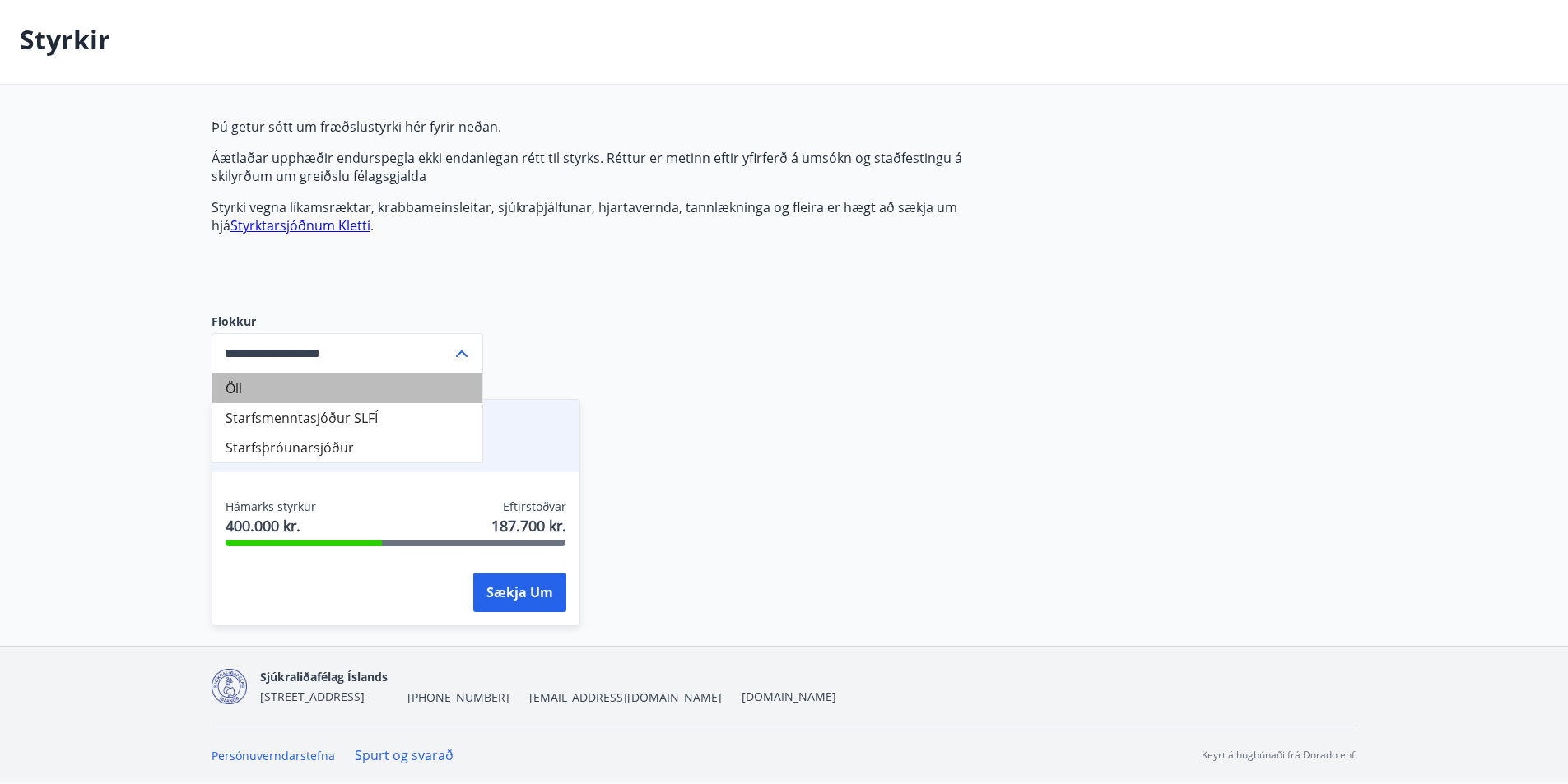
click at [231, 381] on li "Öll" at bounding box center [347, 387] width 270 height 29
type input "***"
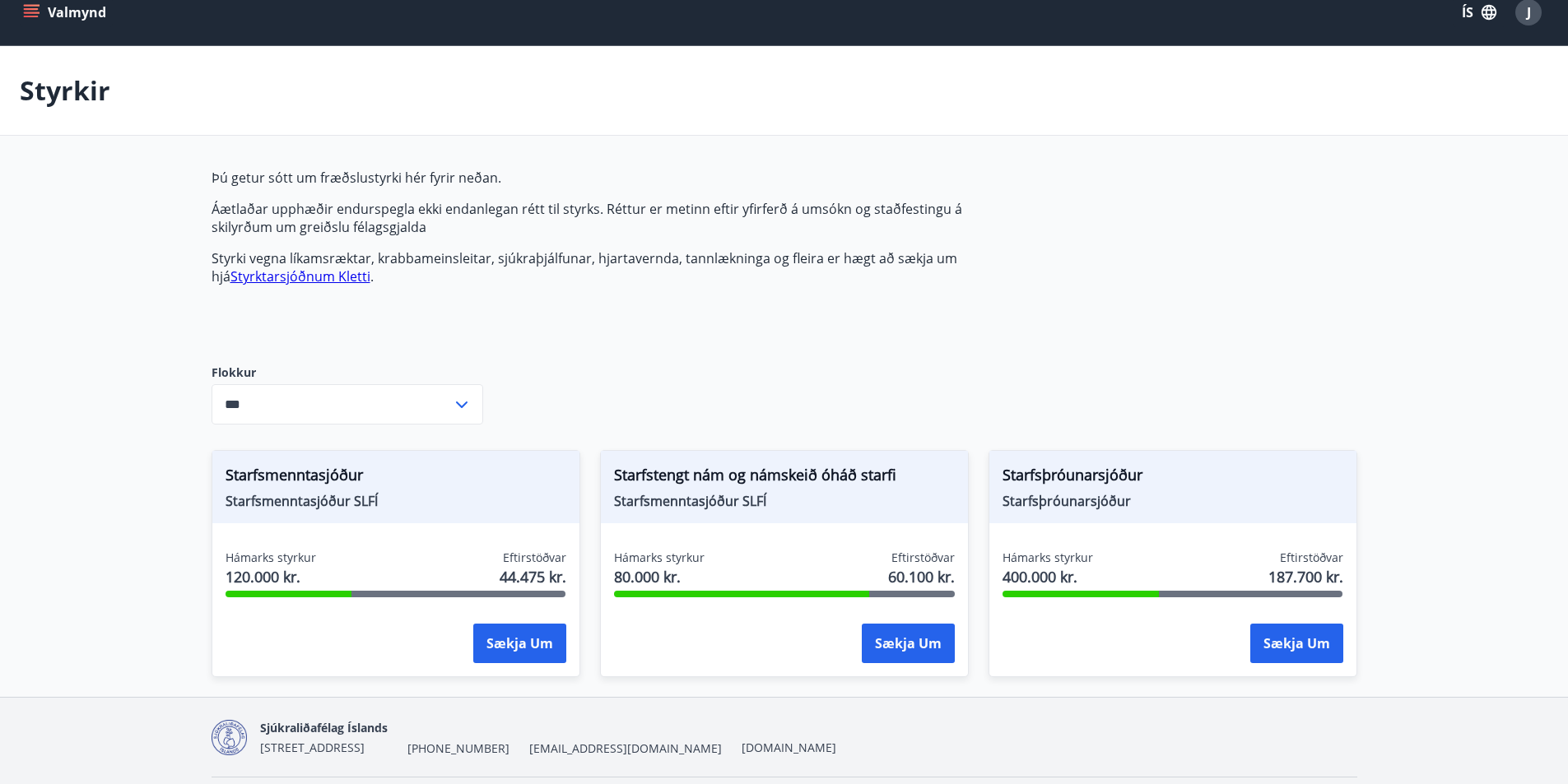
scroll to position [0, 0]
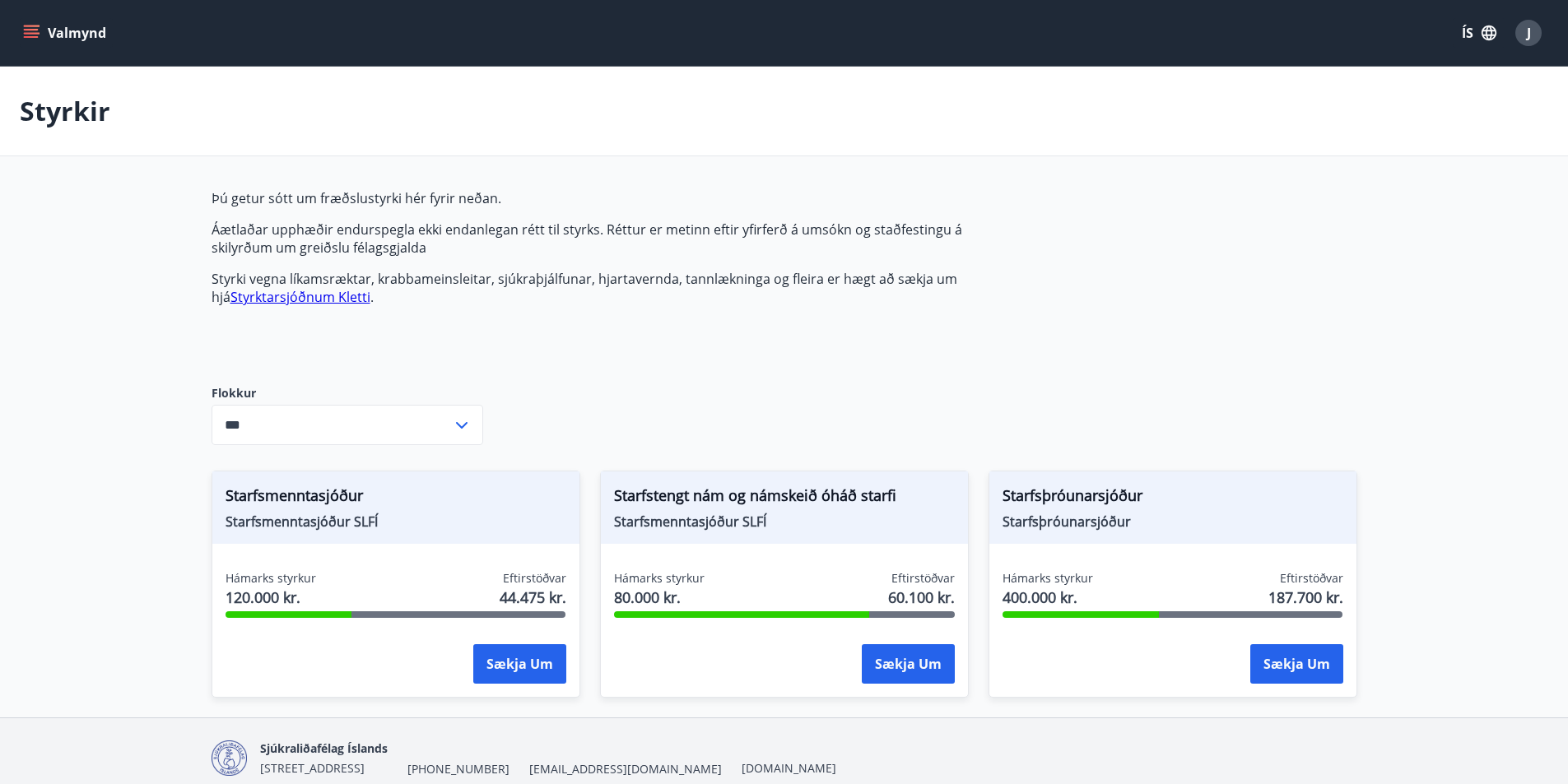
click at [27, 32] on icon "menu" at bounding box center [30, 32] width 16 height 16
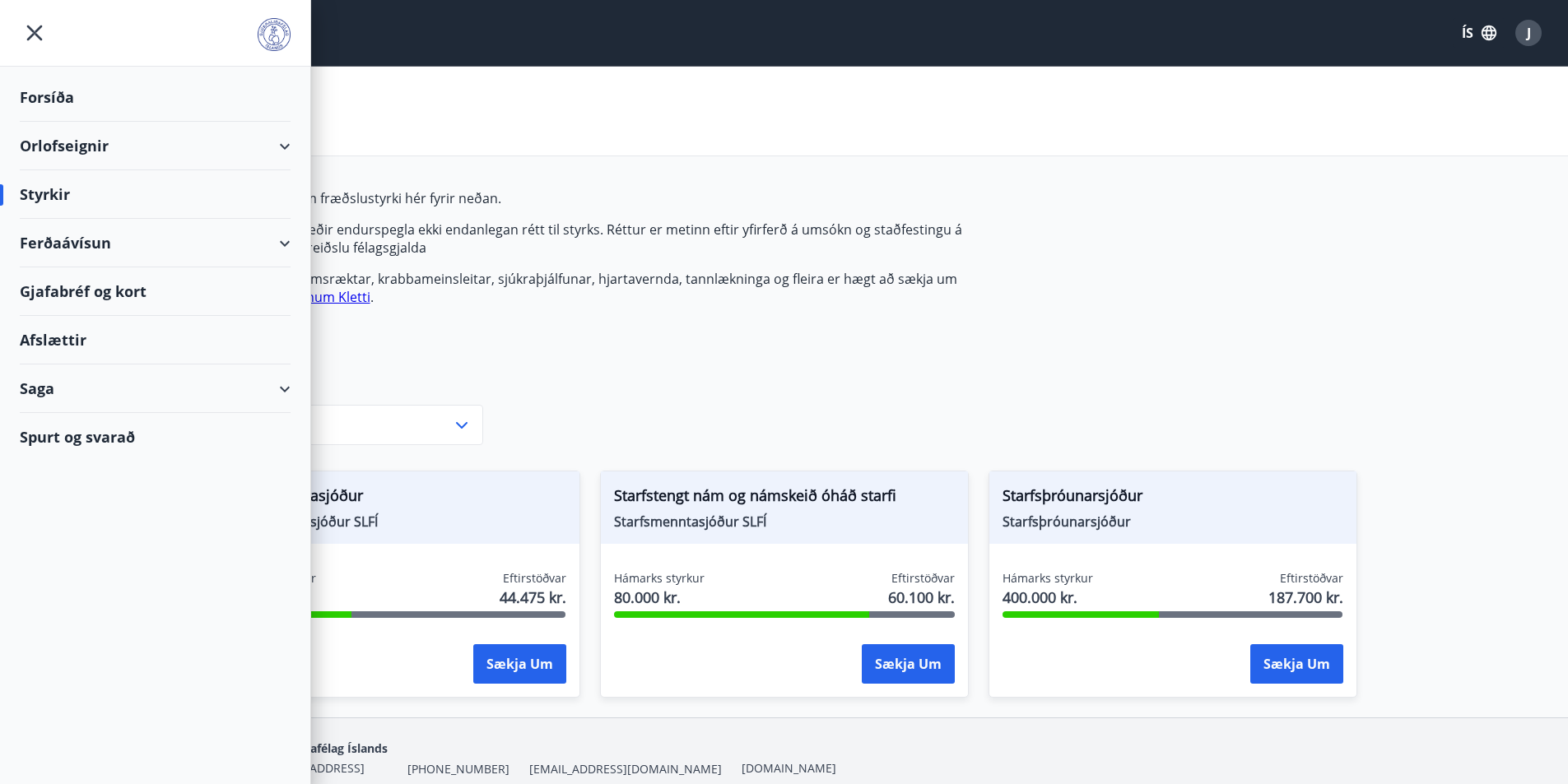
click at [42, 297] on div "Gjafabréf og kort" at bounding box center [155, 291] width 271 height 48
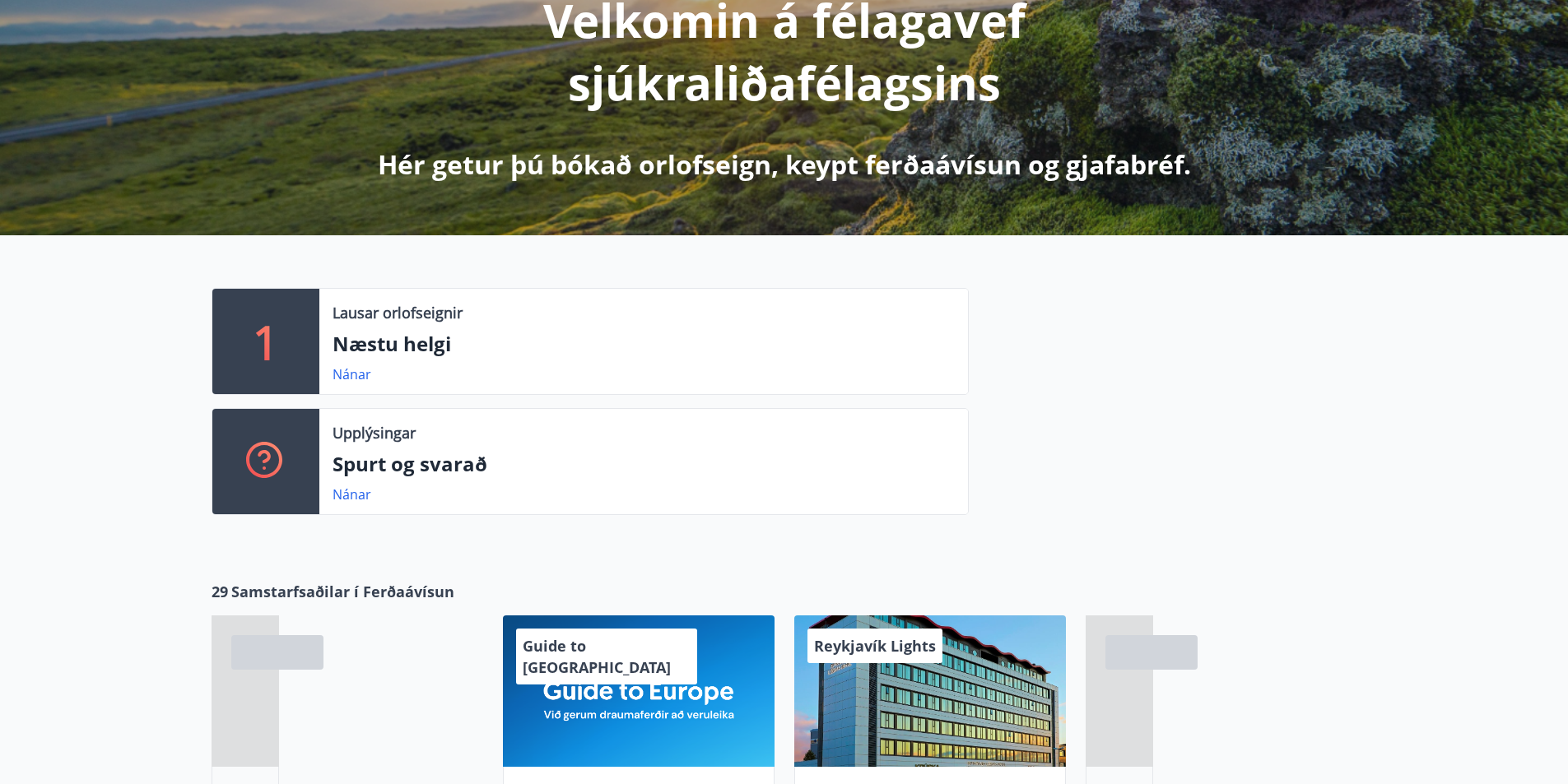
scroll to position [247, 0]
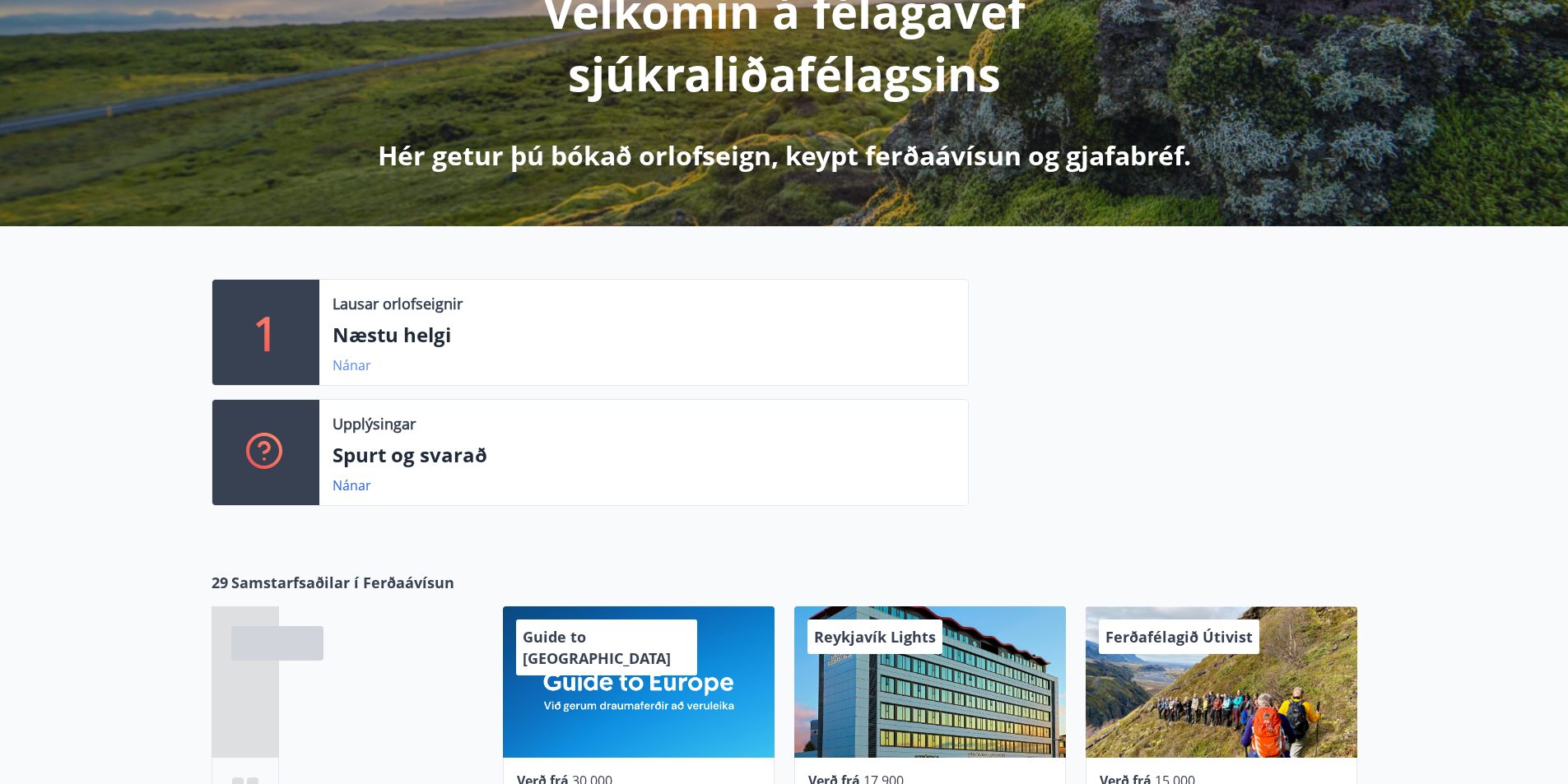
click at [357, 366] on link "Nánar" at bounding box center [351, 365] width 39 height 18
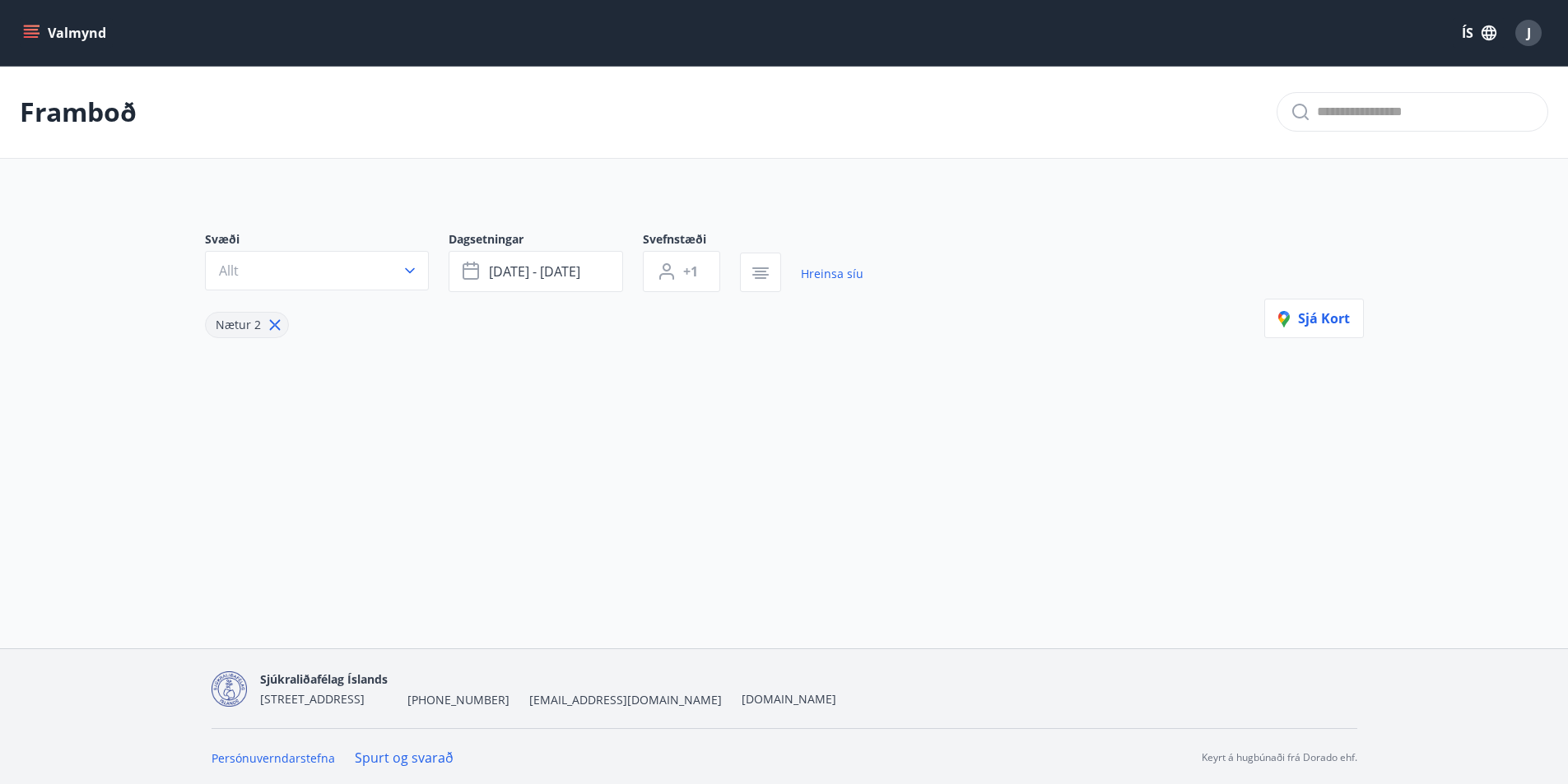
type input "*"
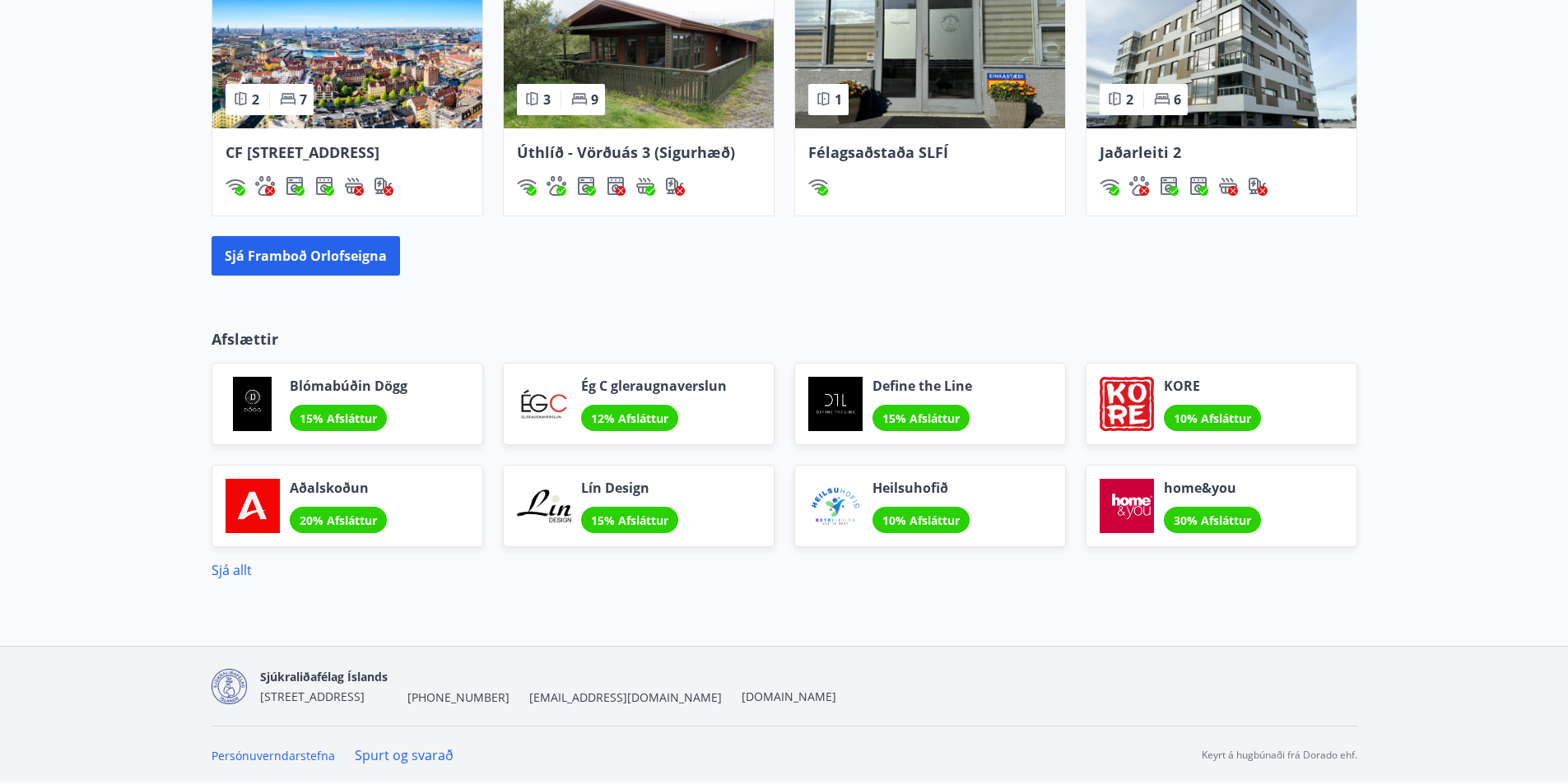
scroll to position [1253, 0]
click at [1220, 516] on span "30% Afsláttur" at bounding box center [1213, 520] width 78 height 16
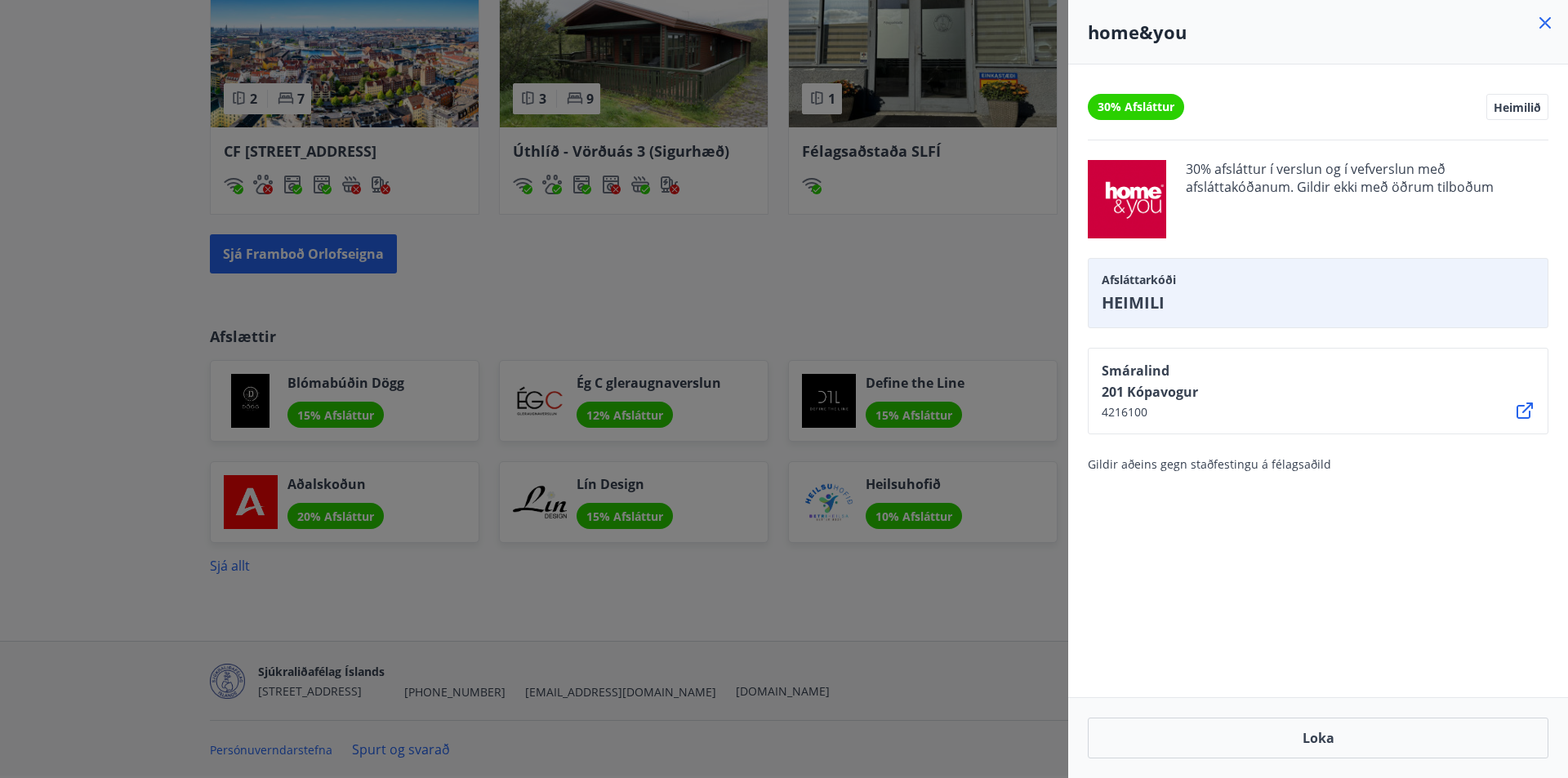
click at [787, 494] on div at bounding box center [784, 389] width 1568 height 778
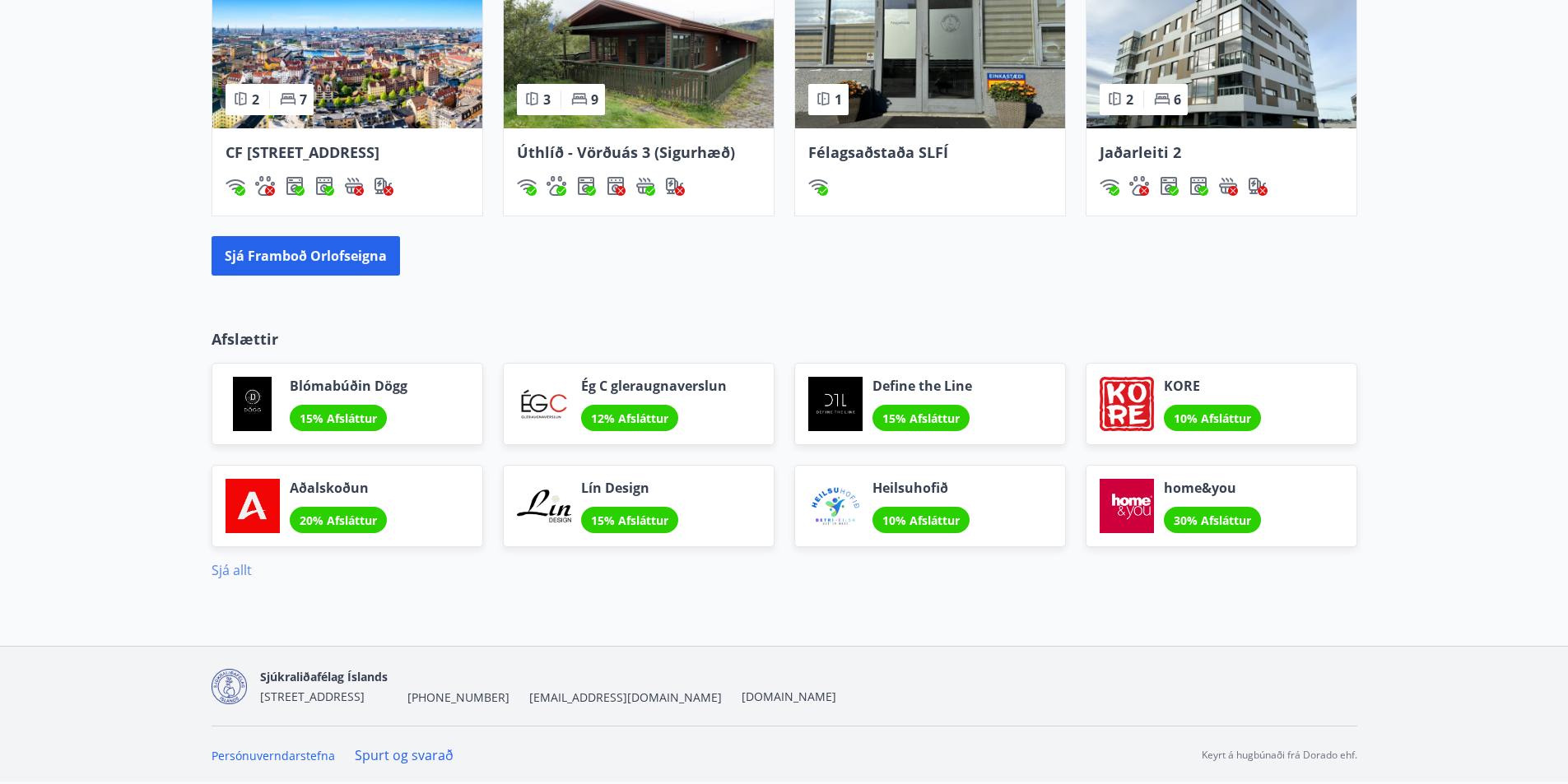
click at [229, 570] on link "Sjá allt" at bounding box center [231, 569] width 41 height 18
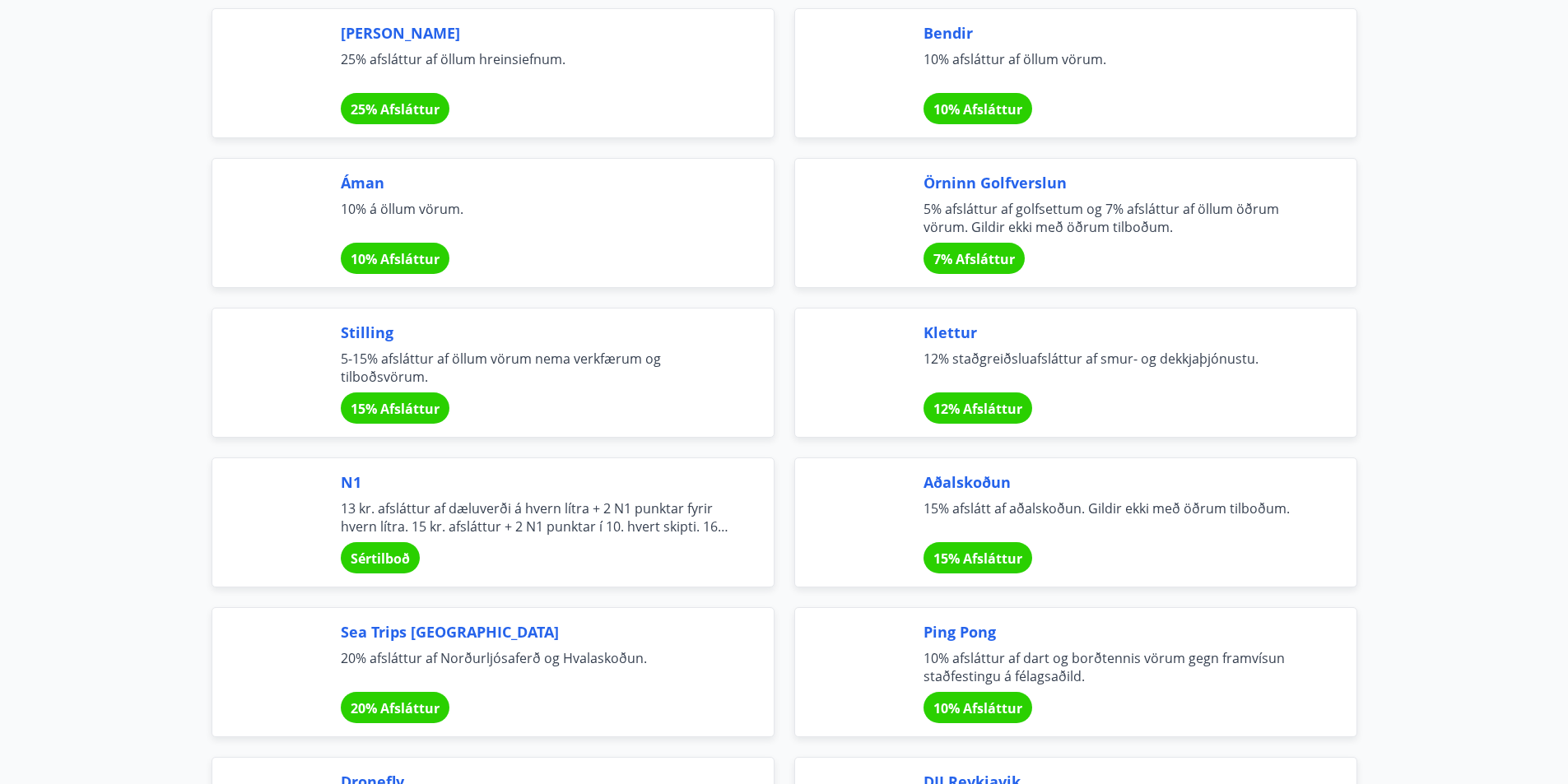
scroll to position [3208, 0]
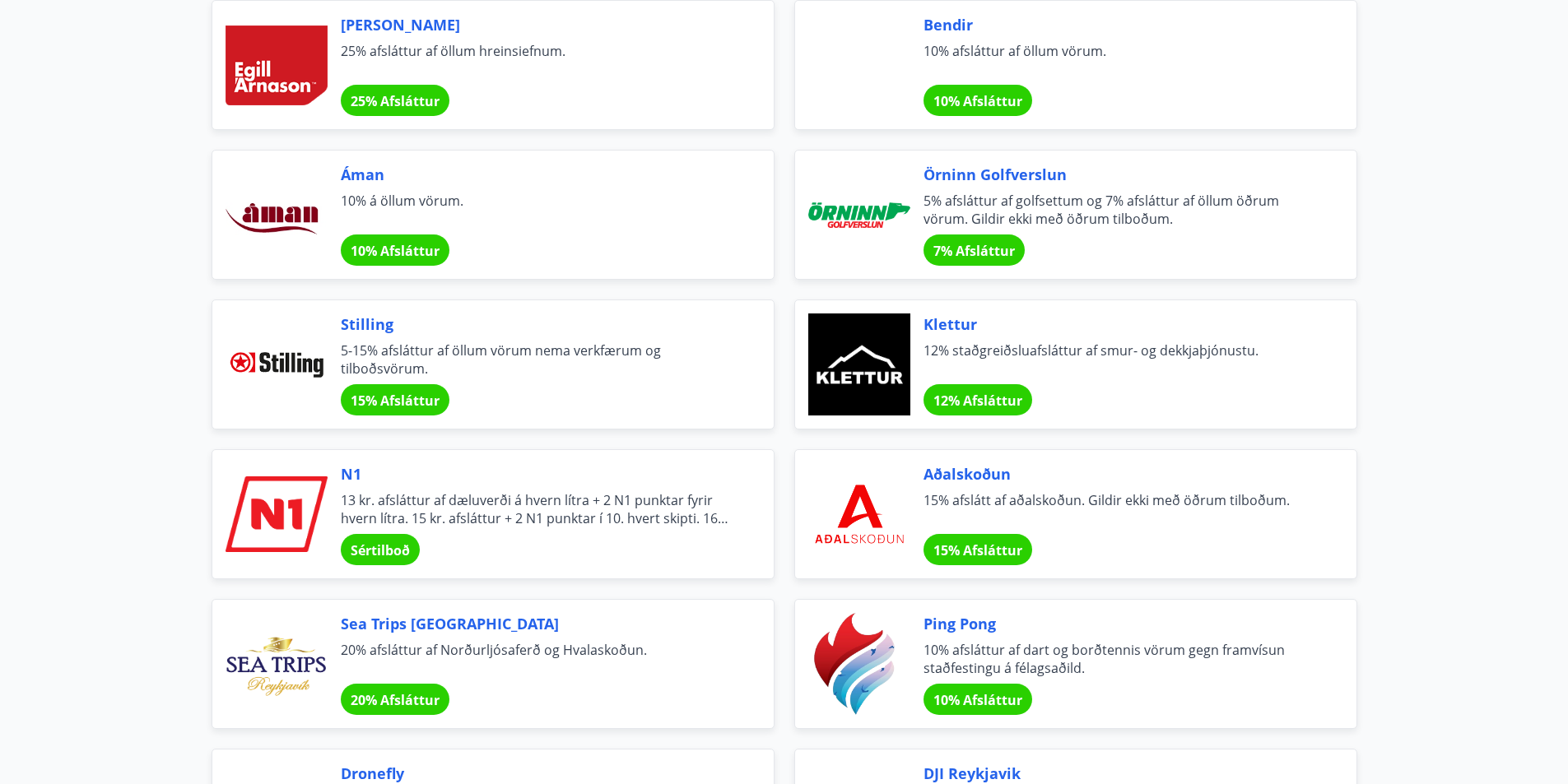
click at [378, 555] on span "Sértilboð" at bounding box center [380, 550] width 60 height 18
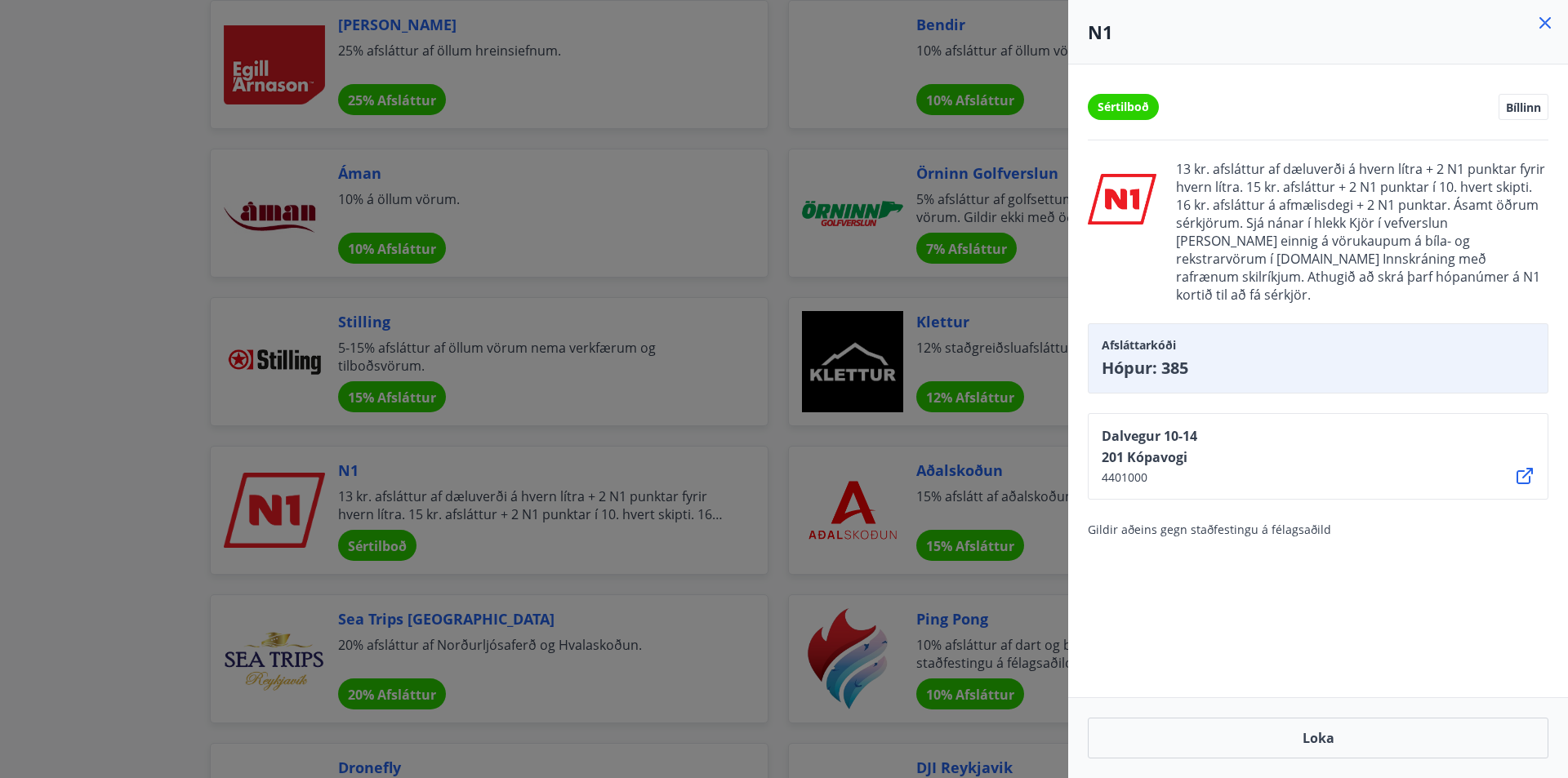
click at [722, 397] on div at bounding box center [784, 389] width 1568 height 778
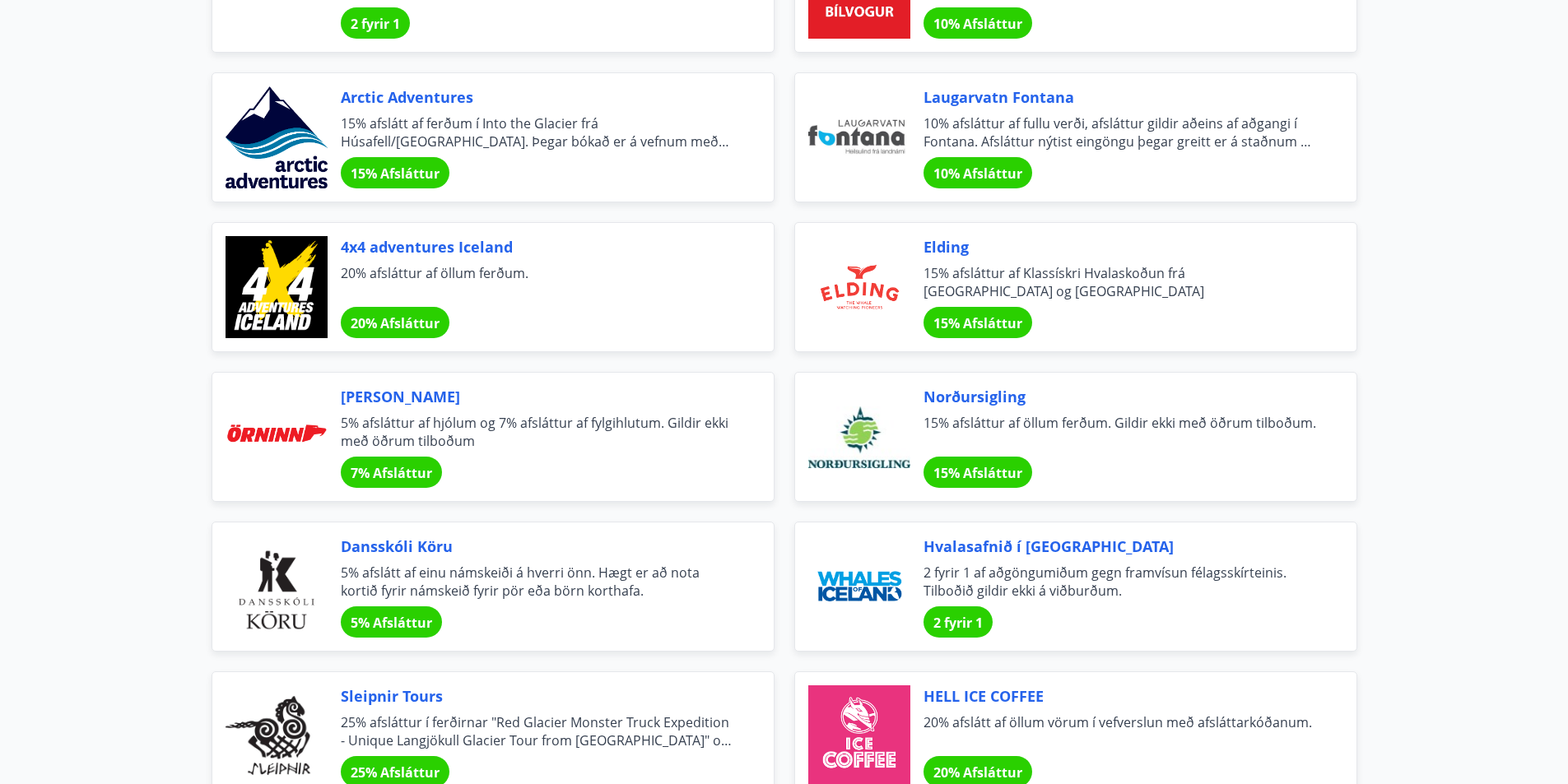
scroll to position [4196, 0]
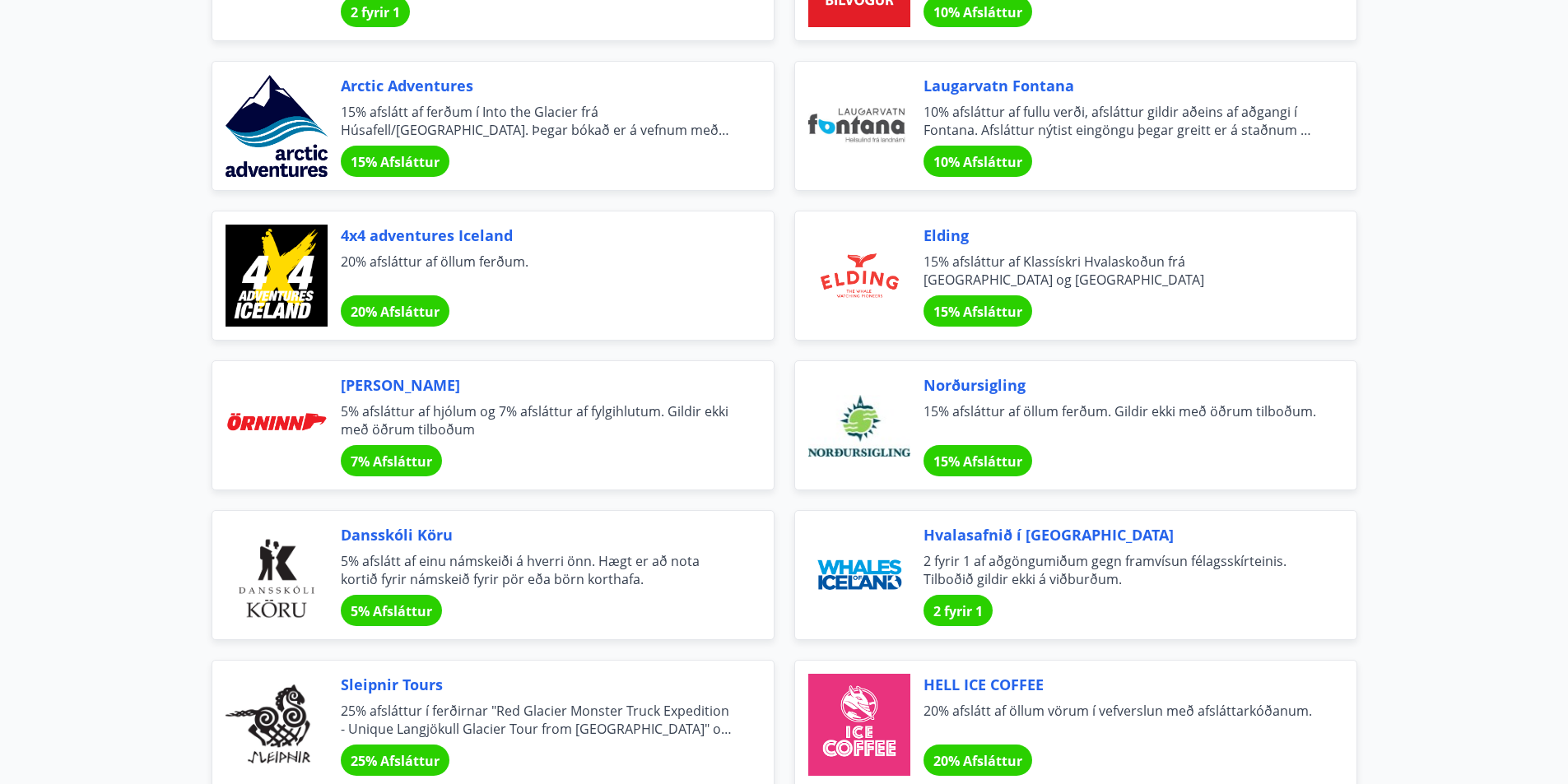
click at [994, 166] on span "10% Afsláttur" at bounding box center [978, 162] width 89 height 18
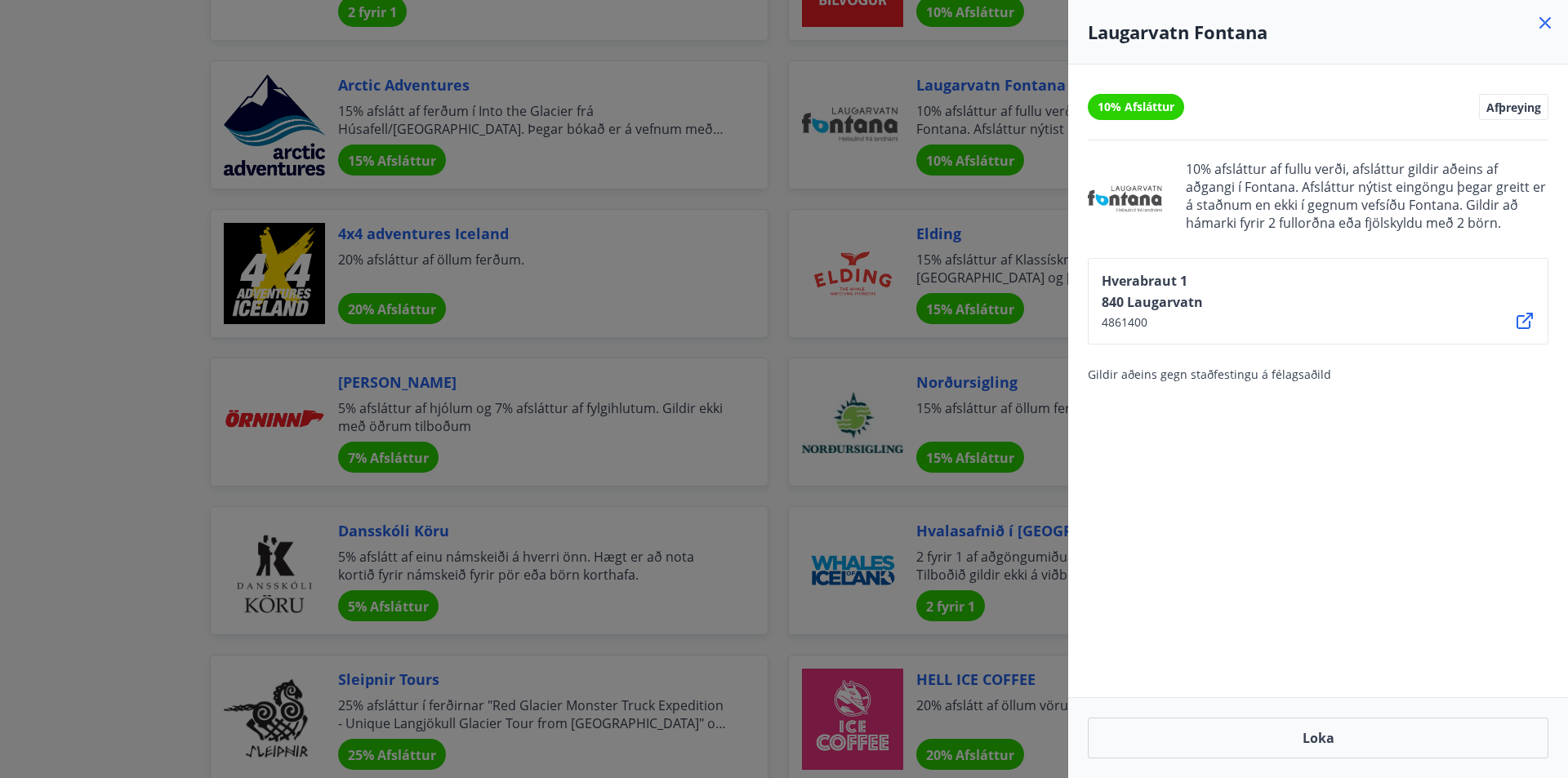
click at [851, 372] on div at bounding box center [784, 389] width 1568 height 778
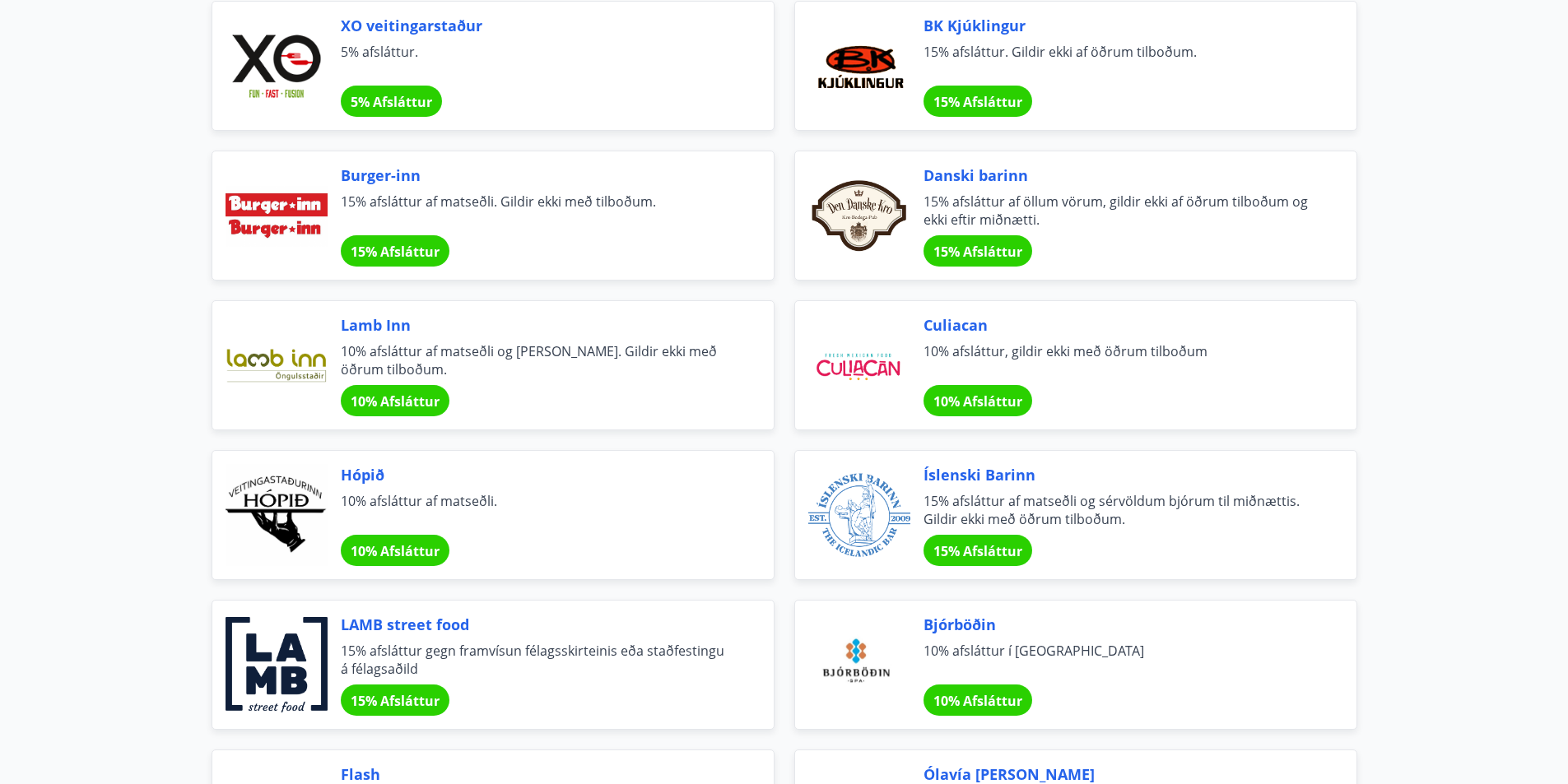
scroll to position [4998, 0]
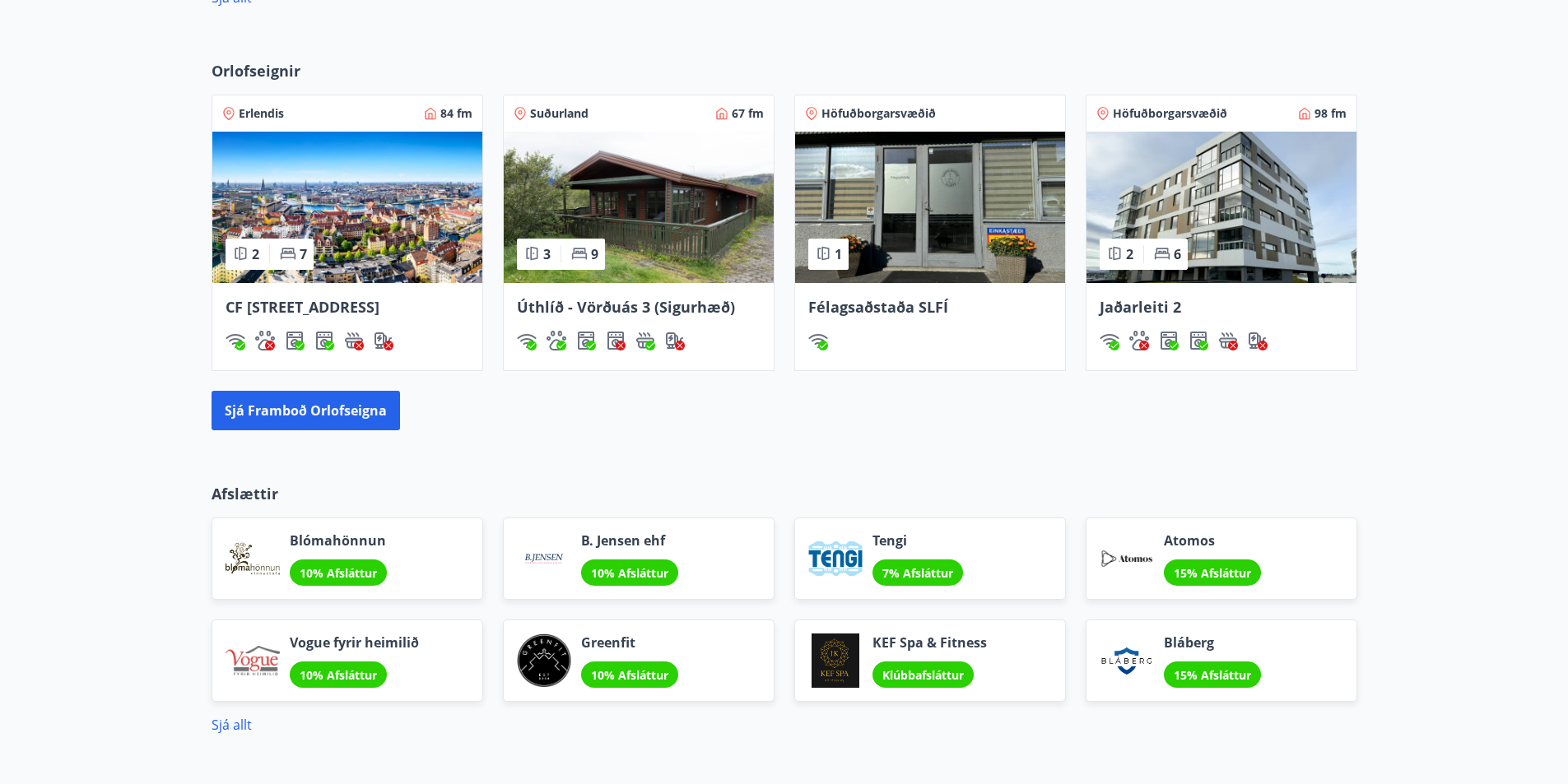
scroll to position [1077, 0]
